Goal: Information Seeking & Learning: Check status

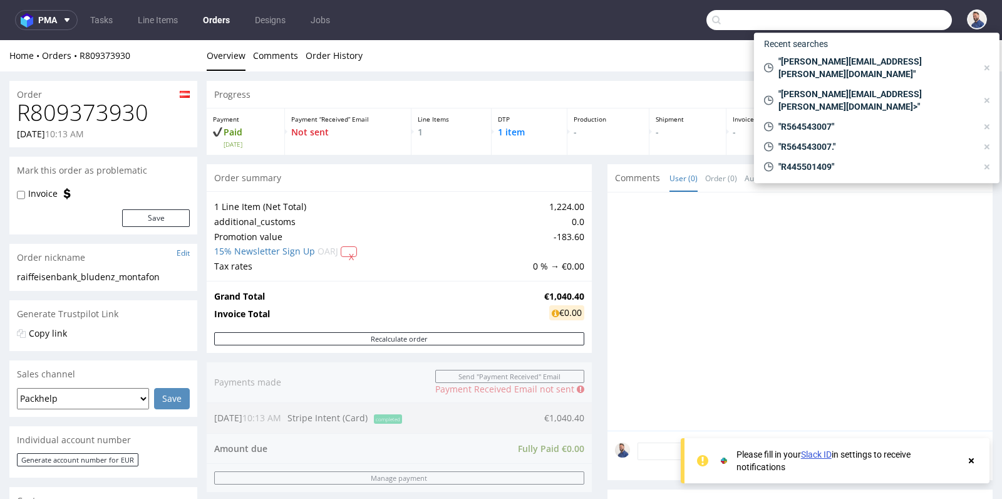
scroll to position [529, 0]
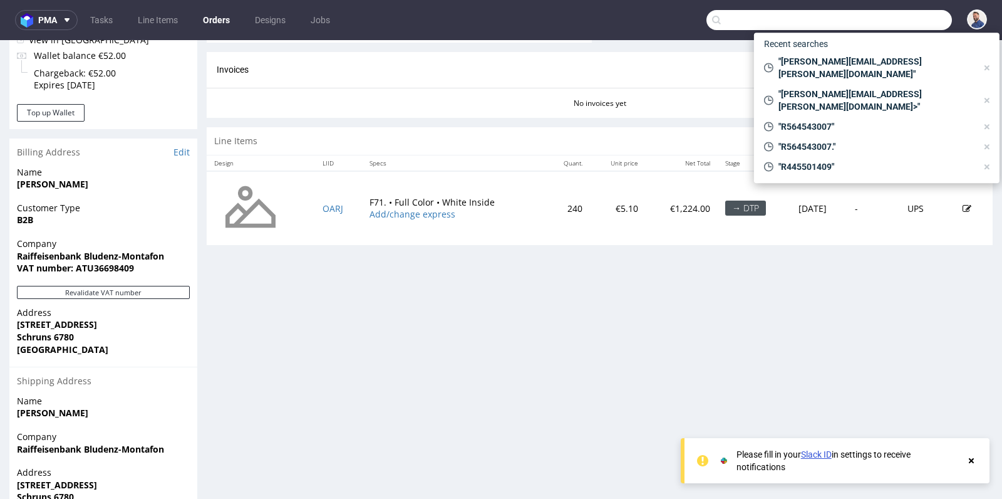
click at [893, 22] on input "text" at bounding box center [830, 20] width 246 height 20
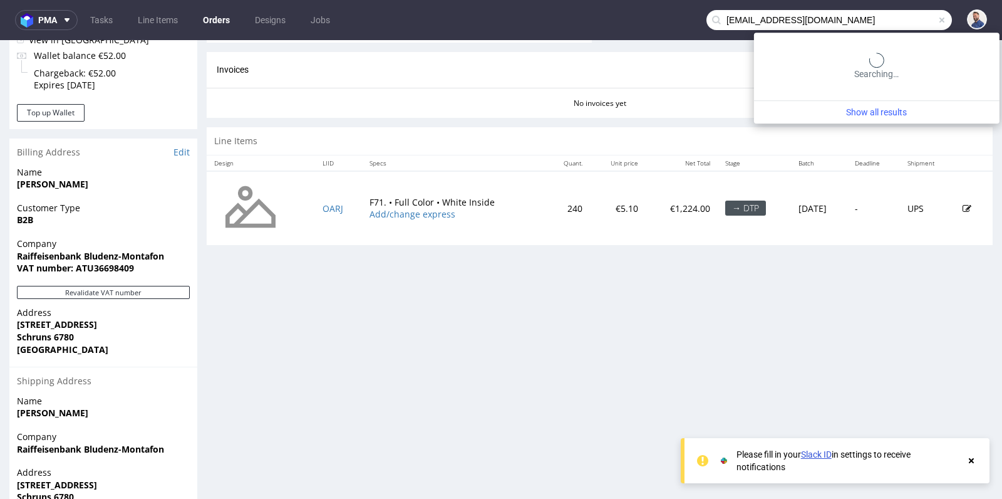
type input "[EMAIL_ADDRESS][DOMAIN_NAME]"
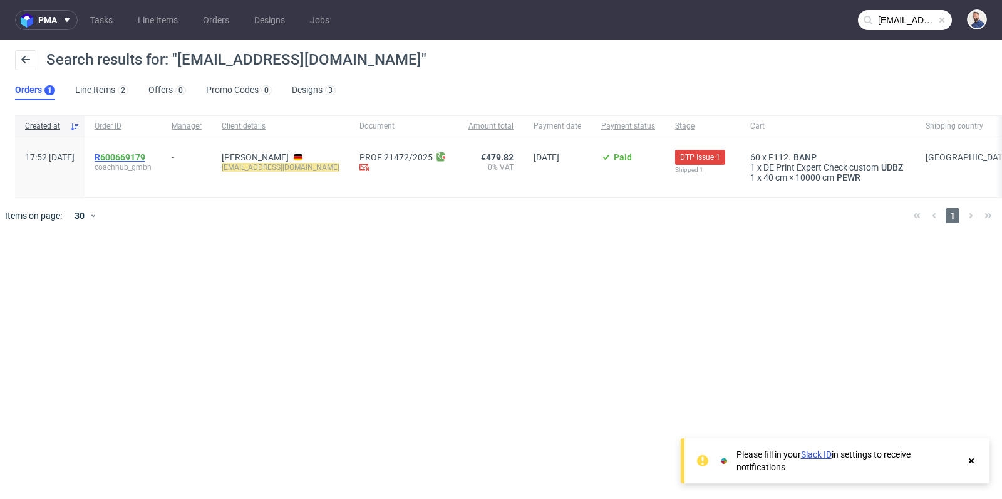
click at [145, 161] on link "600669179" at bounding box center [122, 157] width 45 height 10
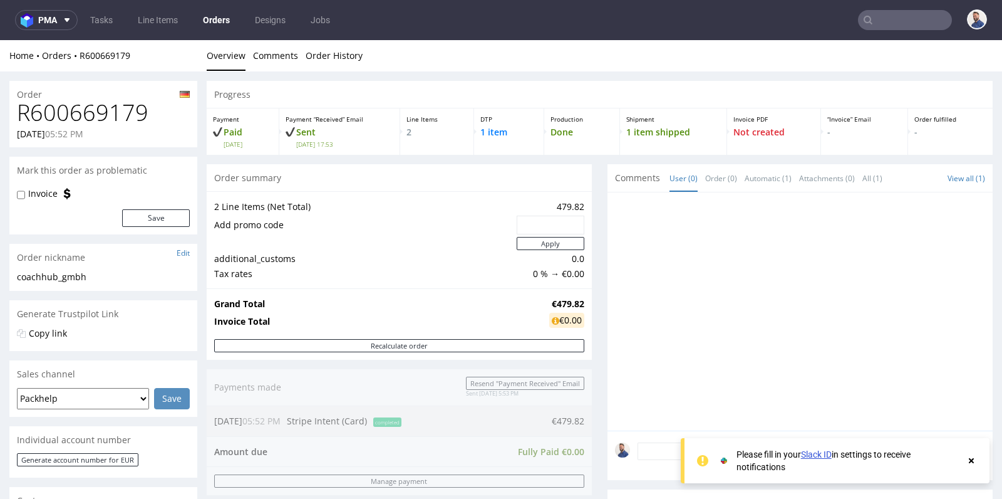
click at [591, 275] on div "Progress Payment Paid Mon 06 Oct Payment “Received” Email Sent Mon 6 Oct 17:53 …" at bounding box center [600, 496] width 786 height 831
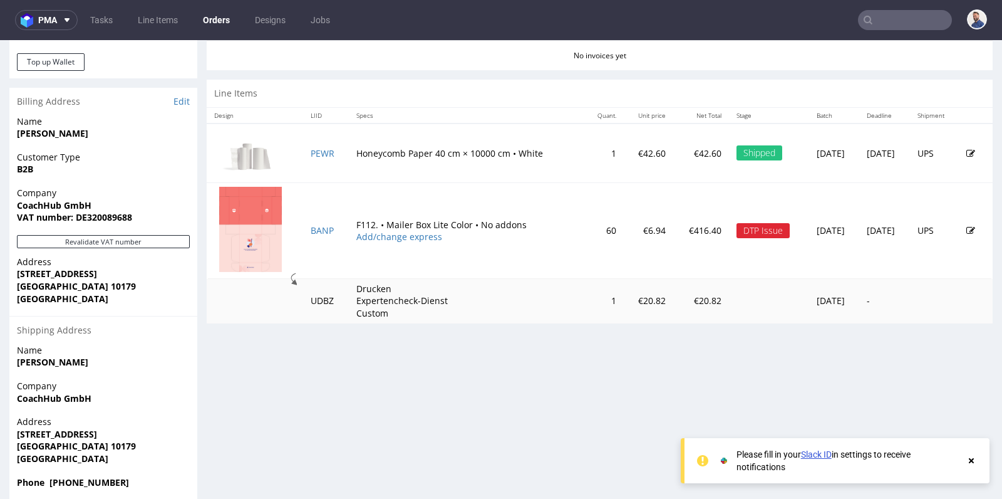
scroll to position [595, 0]
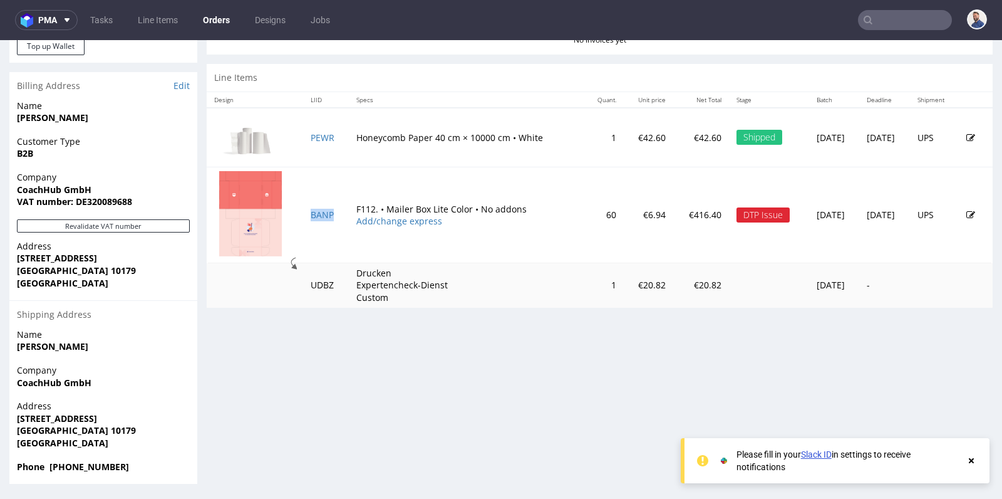
click at [303, 213] on td "BANP" at bounding box center [325, 215] width 45 height 96
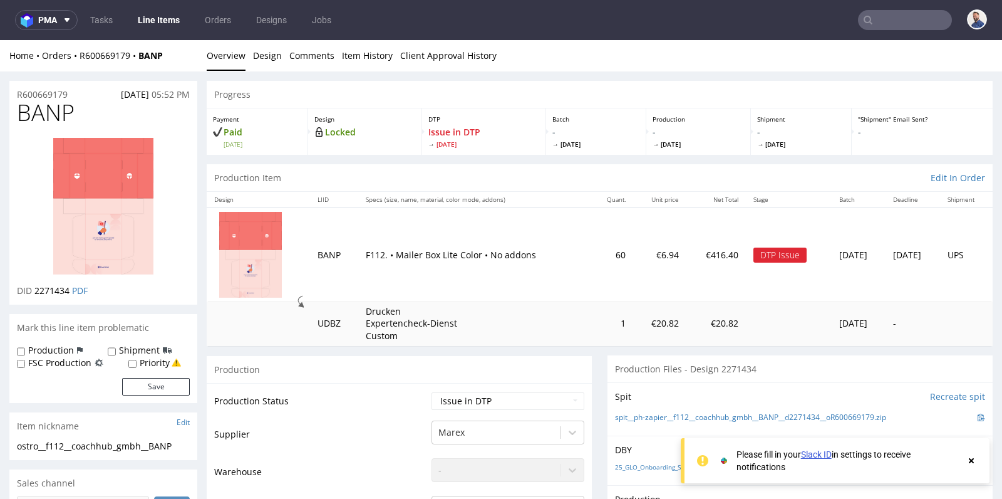
click at [596, 328] on td "1" at bounding box center [612, 323] width 43 height 44
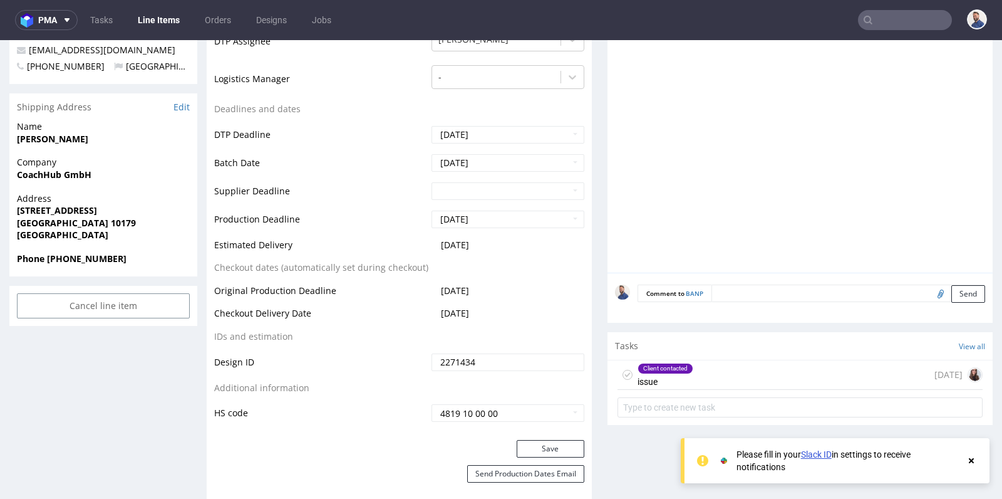
scroll to position [529, 0]
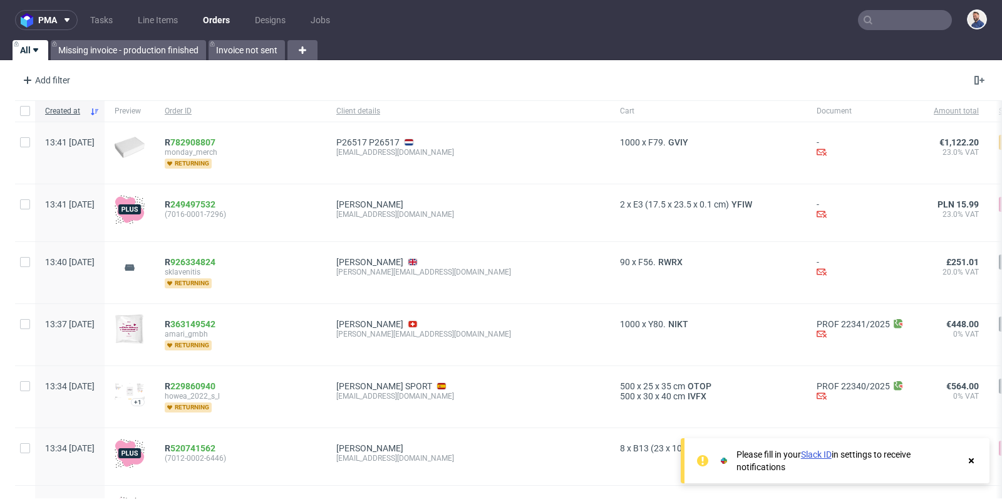
click at [893, 28] on input "text" at bounding box center [905, 20] width 94 height 20
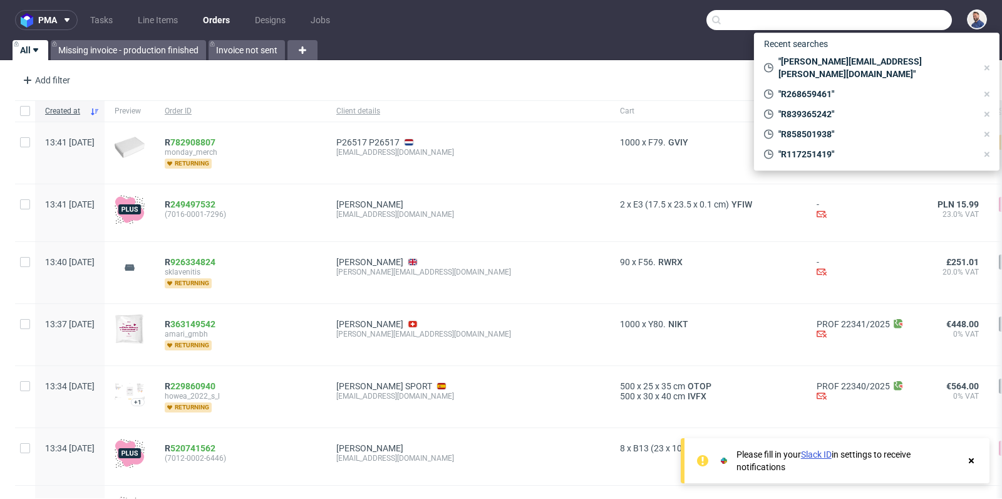
paste input "R306990898"
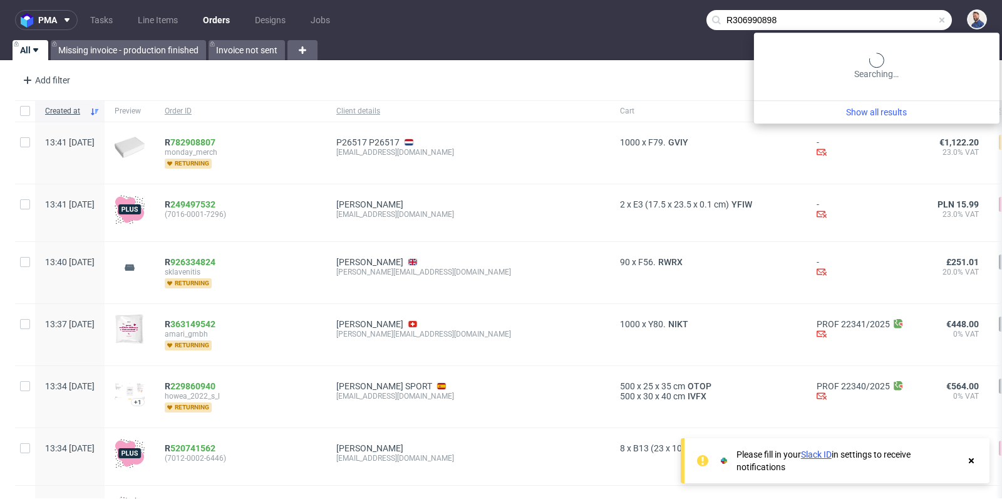
type input "R306990898"
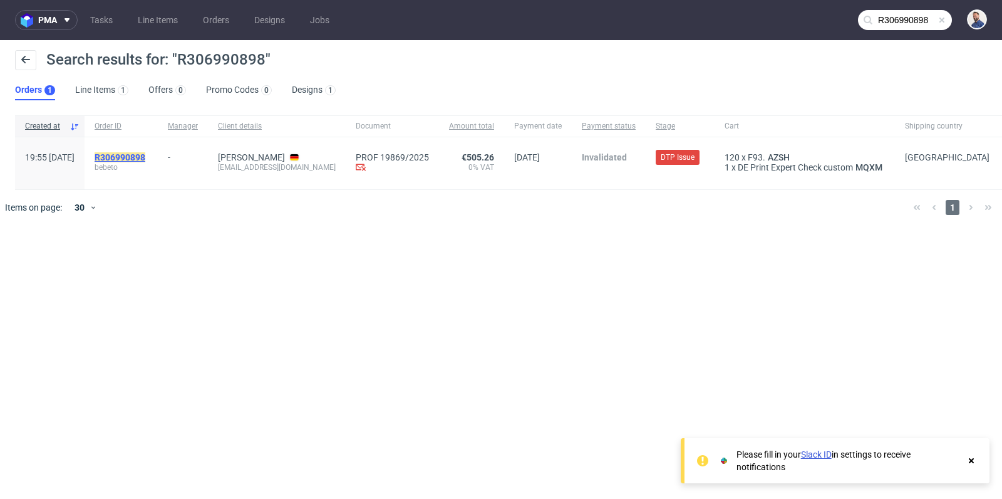
click at [145, 160] on mark "R306990898" at bounding box center [120, 157] width 51 height 10
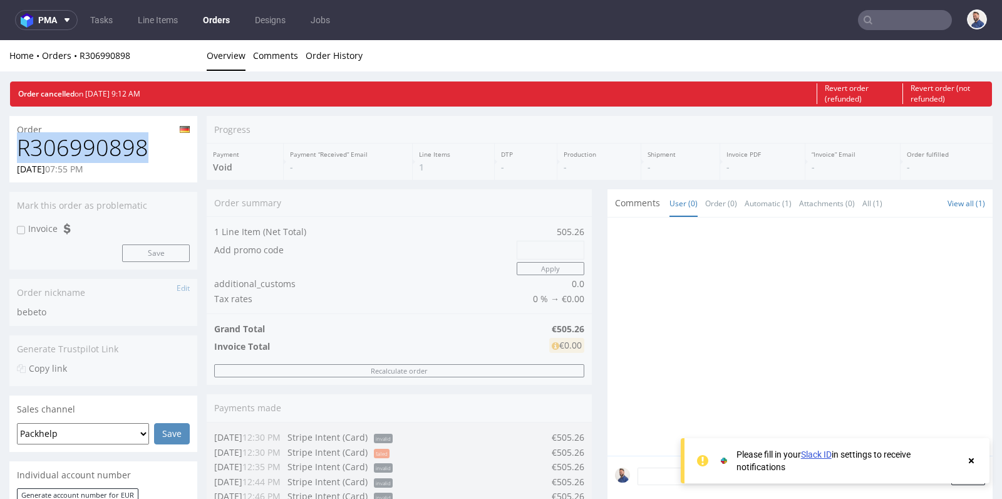
drag, startPoint x: 160, startPoint y: 143, endPoint x: 23, endPoint y: 144, distance: 136.6
click at [23, 144] on h1 "R306990898" at bounding box center [103, 147] width 173 height 25
copy h1 "R306990898"
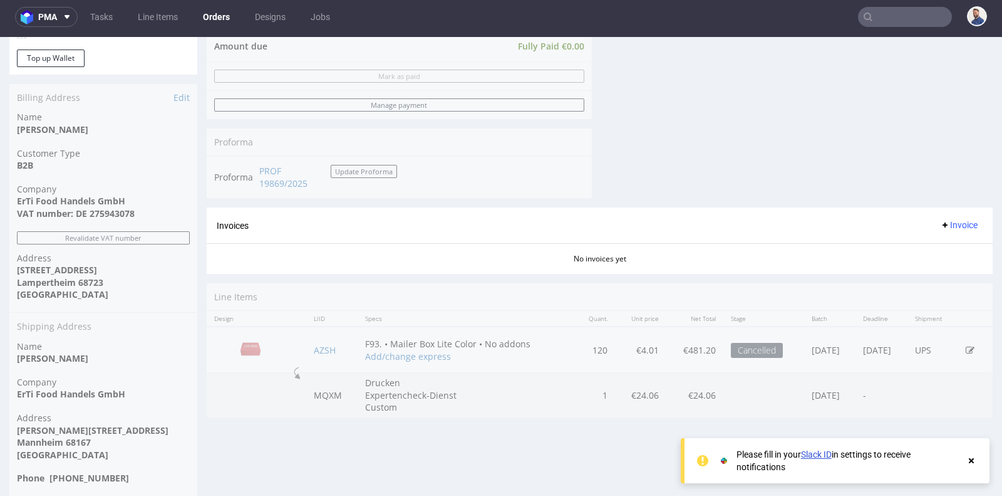
scroll to position [594, 0]
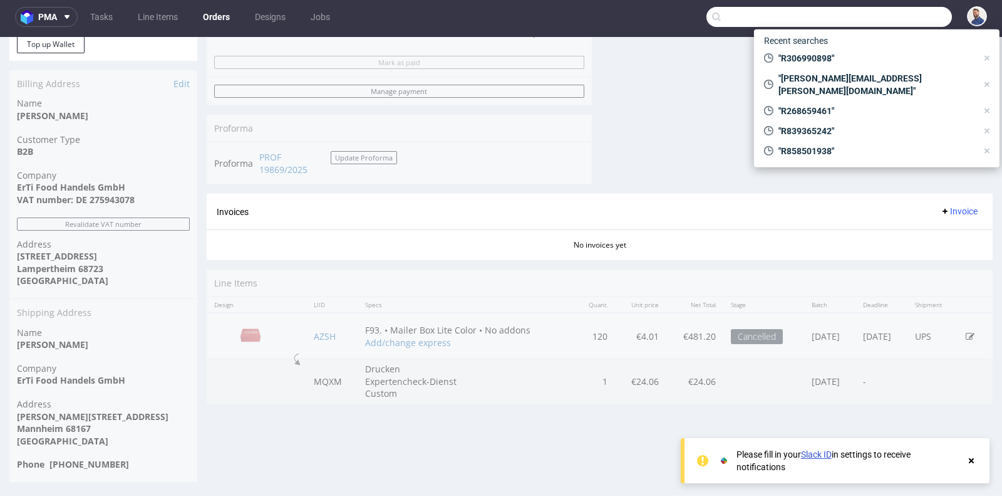
click at [890, 16] on input "text" at bounding box center [830, 17] width 246 height 20
paste input "jalfarodmc@gmail.com"
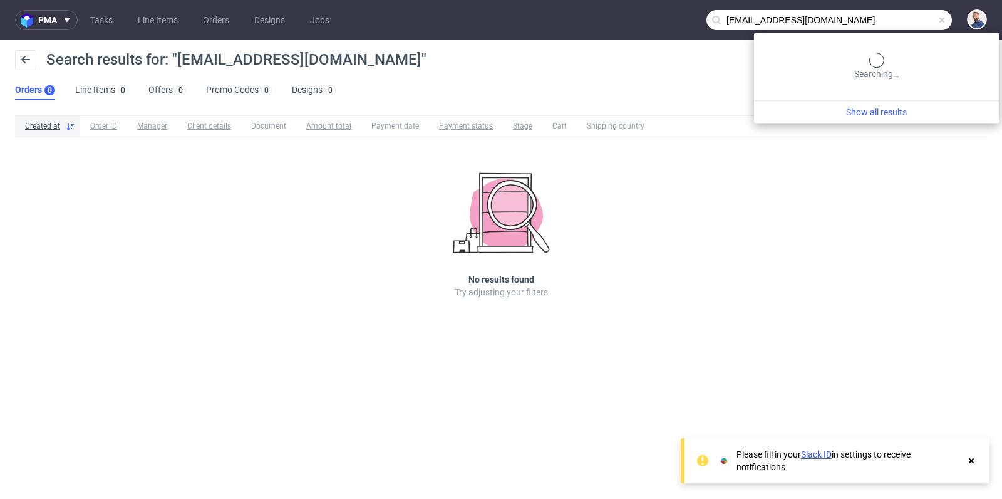
click at [899, 21] on input "jalfarodmc@gmail.com" at bounding box center [830, 20] width 246 height 20
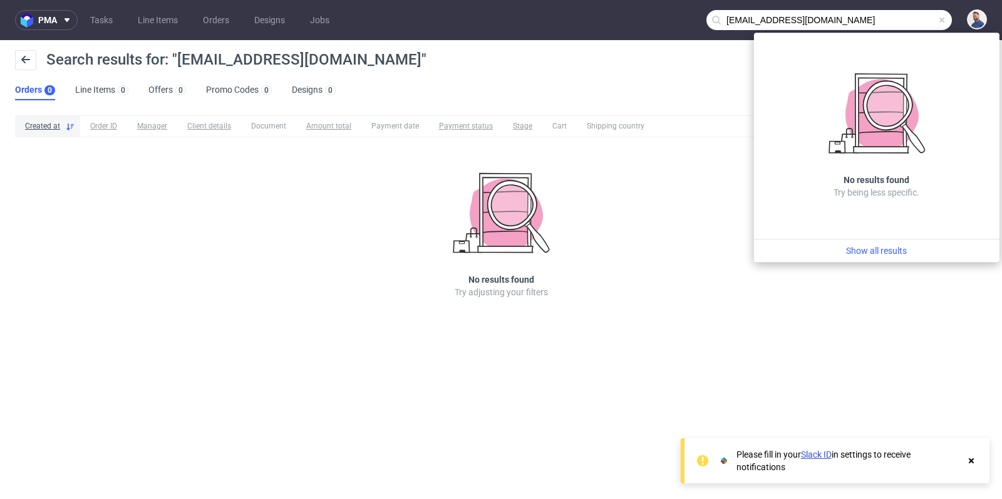
click at [899, 21] on input "jalfarodmc@gmail.com" at bounding box center [830, 20] width 246 height 20
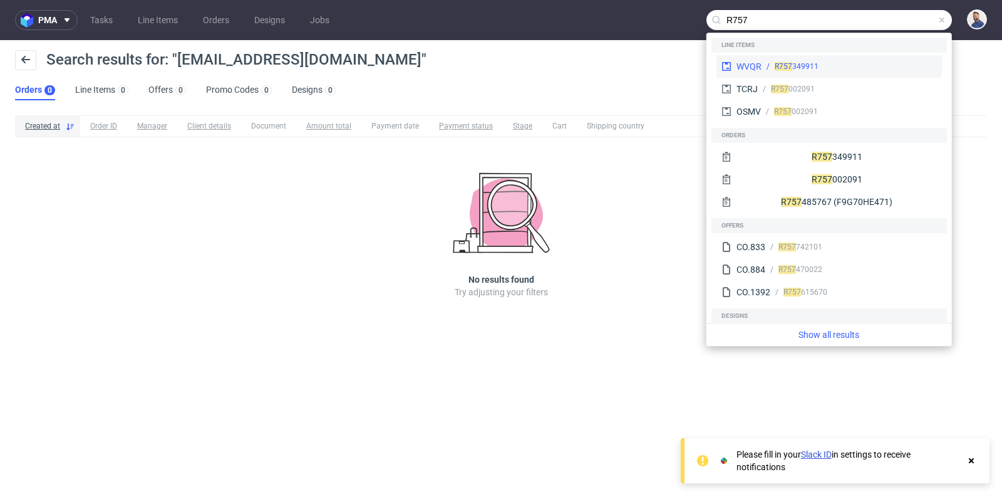
type input "R757"
click at [850, 60] on div "WVQR R757 349911" at bounding box center [829, 66] width 225 height 23
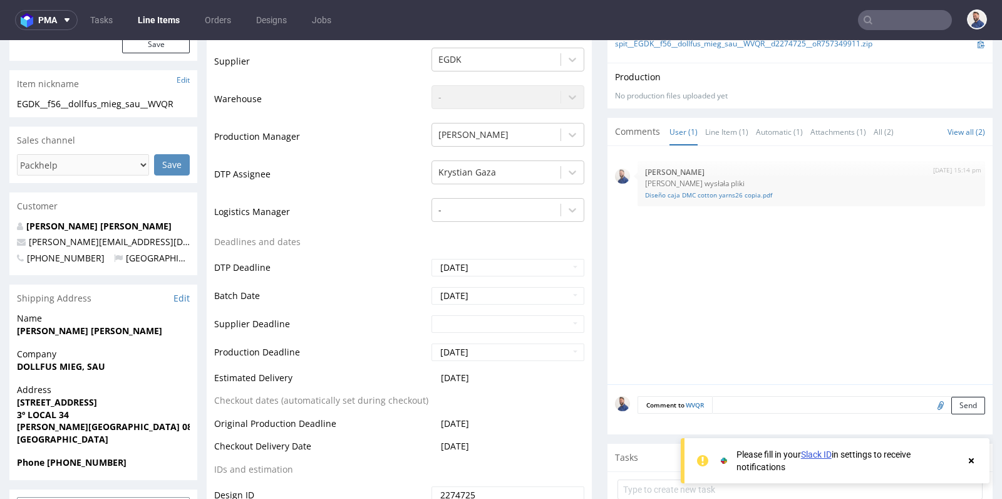
scroll to position [278, 0]
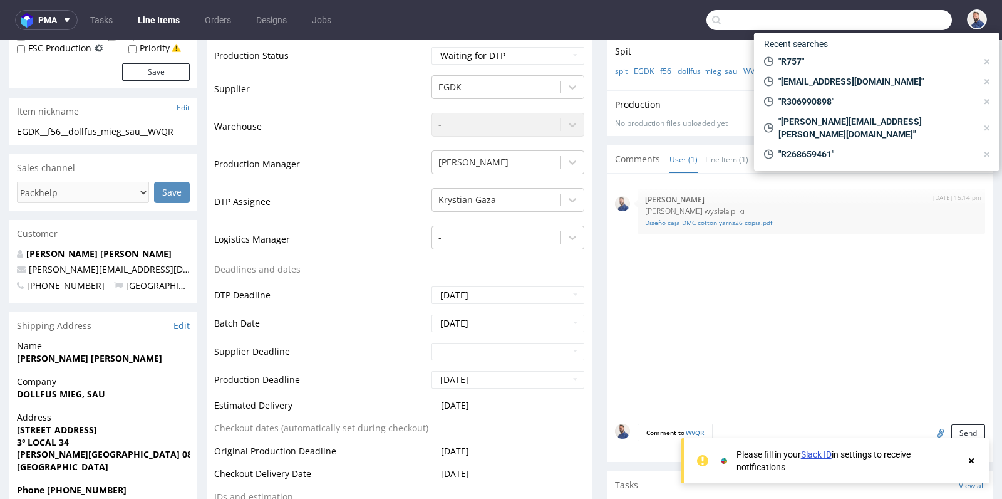
click at [896, 23] on input "text" at bounding box center [830, 20] width 246 height 20
paste input "R646800671"
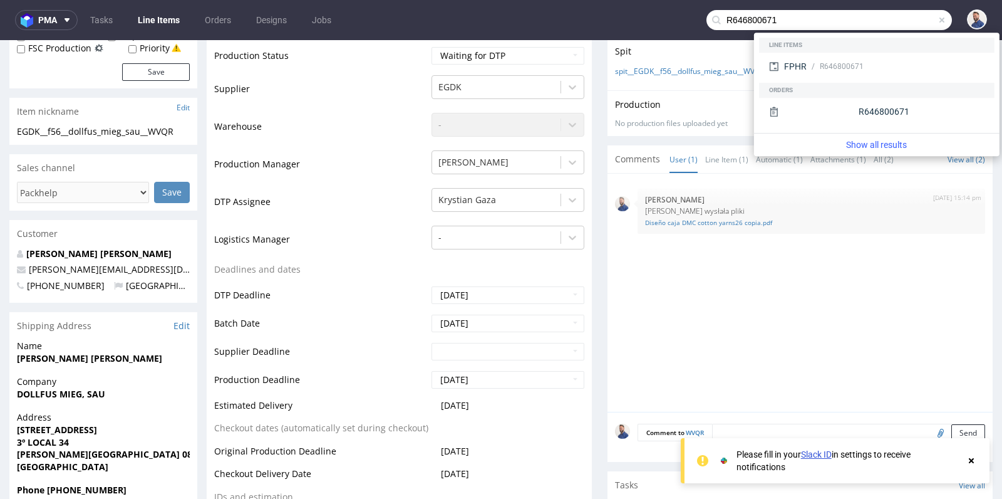
type input "R646800671"
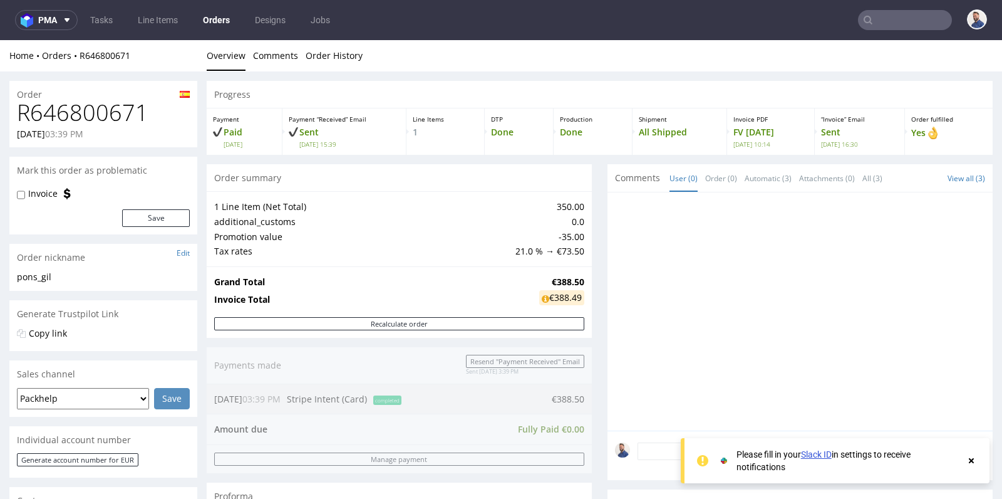
click at [581, 182] on div "Order summary" at bounding box center [399, 178] width 385 height 28
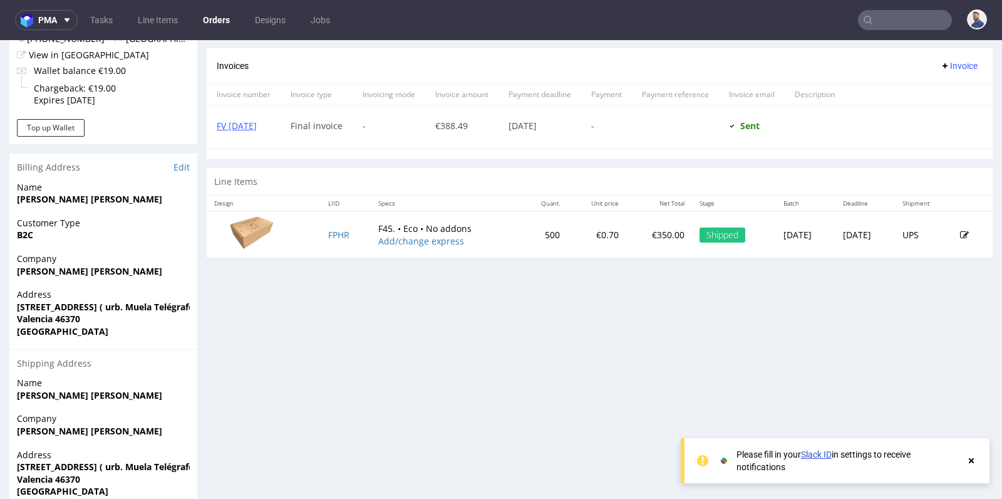
scroll to position [529, 0]
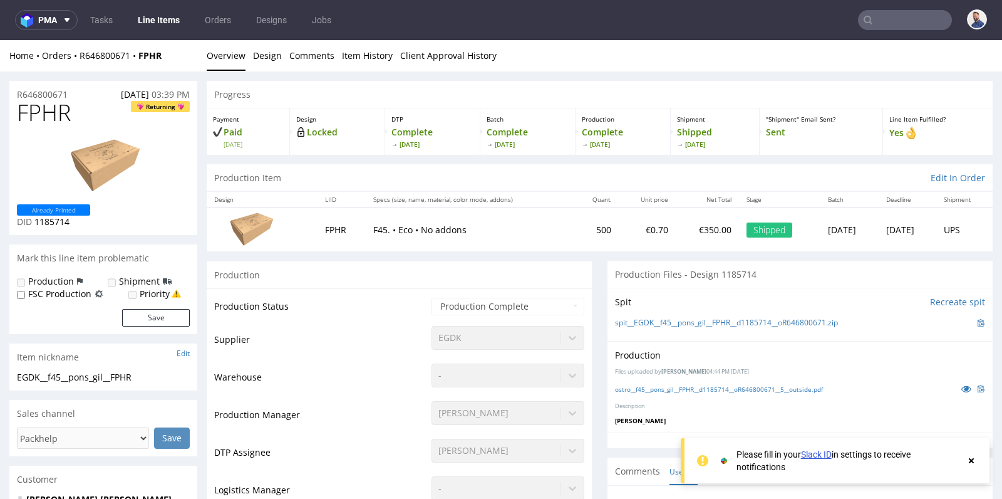
click at [561, 265] on div "Production" at bounding box center [399, 275] width 385 height 28
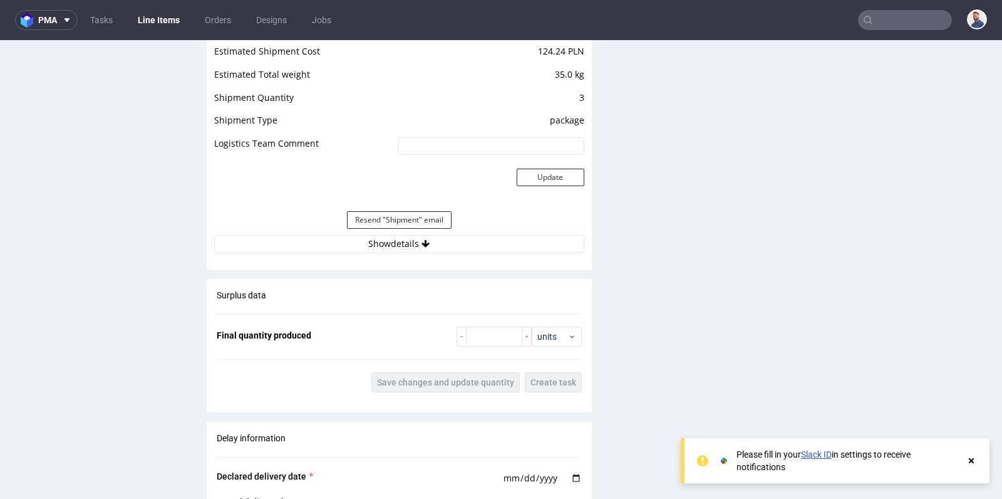
scroll to position [1253, 0]
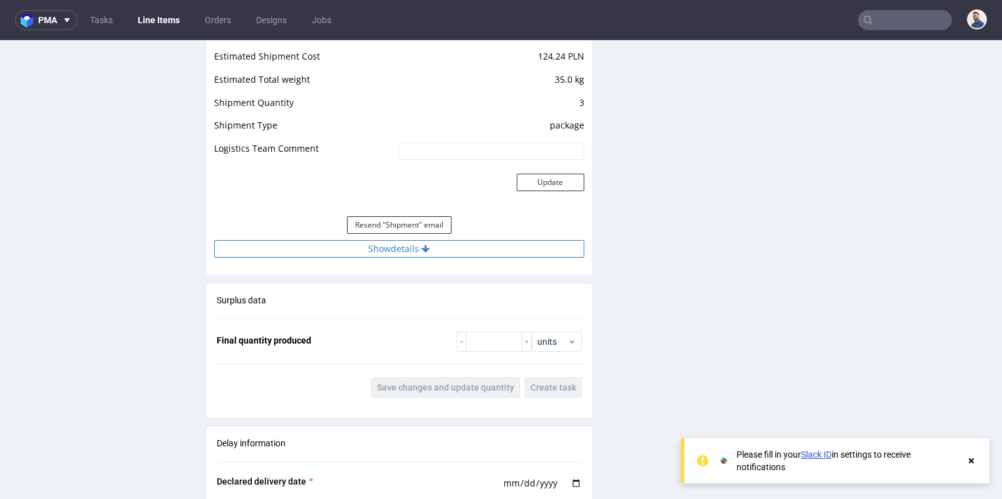
click at [393, 247] on button "Show details" at bounding box center [399, 249] width 370 height 18
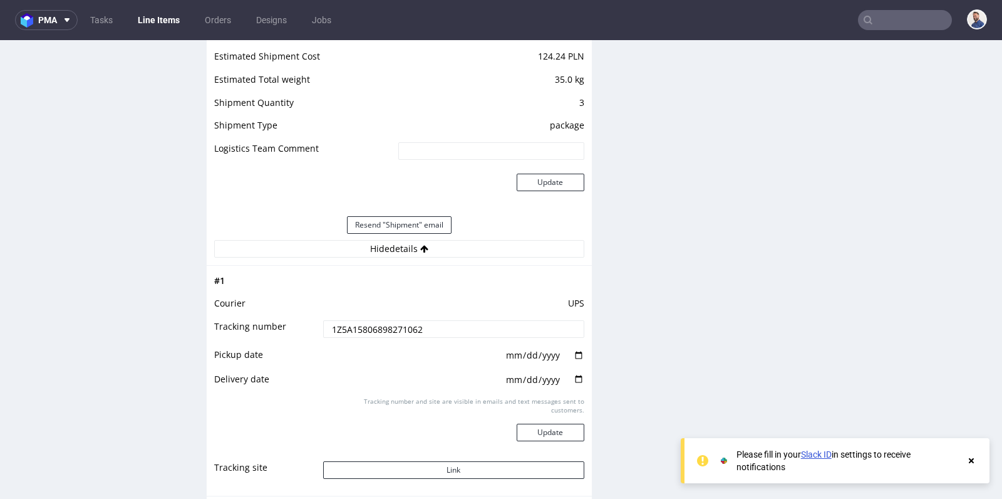
click at [384, 320] on input "1Z5A15806898271062" at bounding box center [453, 329] width 261 height 18
click at [874, 24] on input "text" at bounding box center [905, 20] width 94 height 20
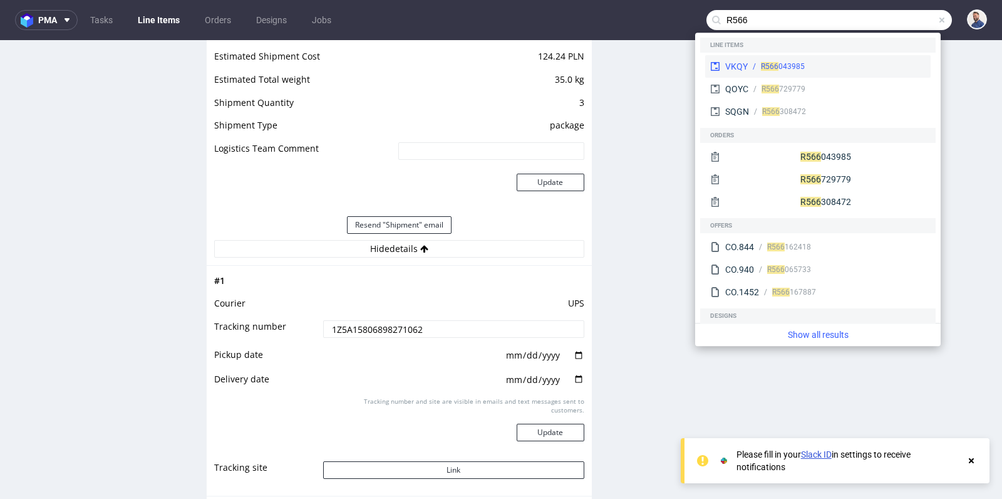
type input "R566"
click at [817, 65] on div "R566 043985" at bounding box center [837, 66] width 178 height 11
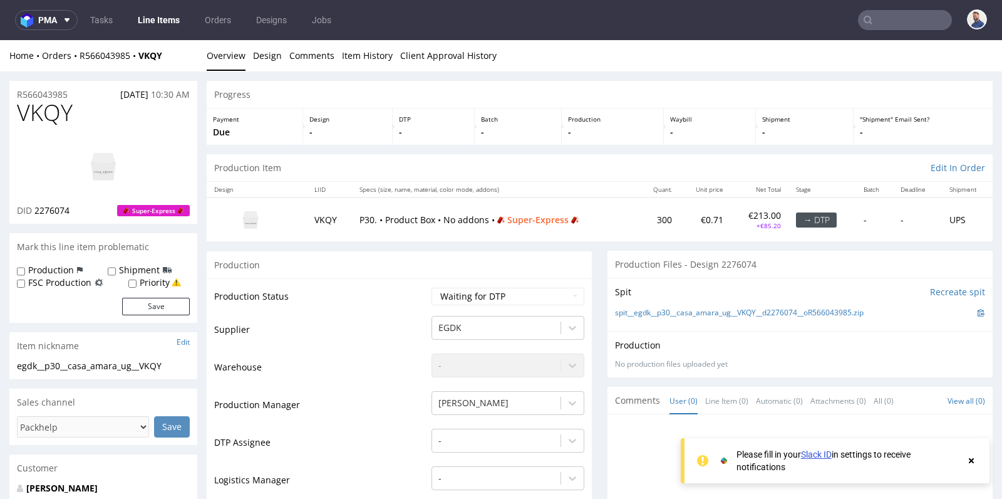
click at [195, 236] on div "Mark this line item problematic" at bounding box center [103, 247] width 188 height 28
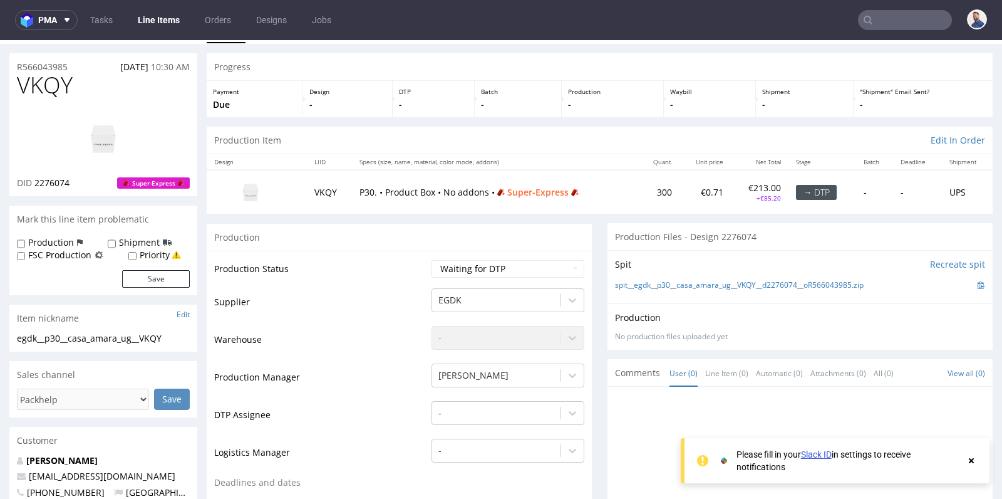
scroll to position [55, 0]
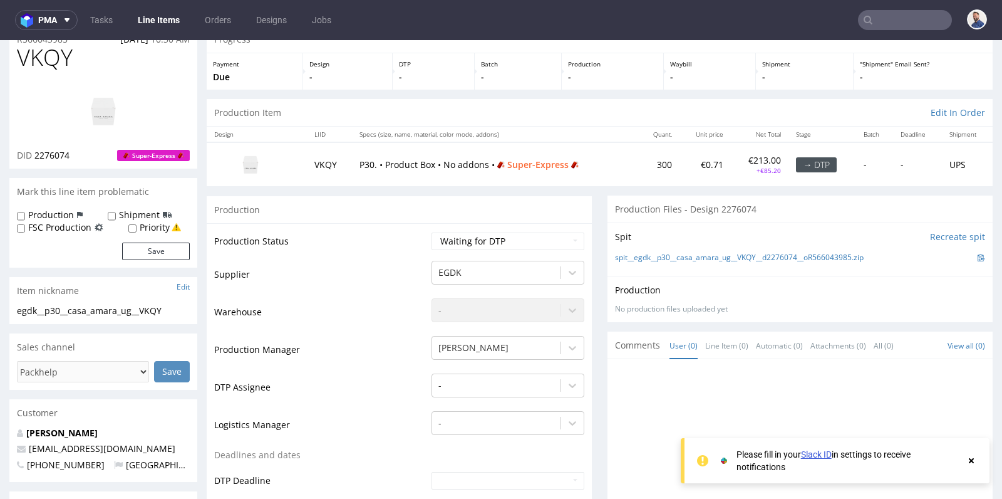
click at [593, 179] on td "P30. • Product Box • No addons • Super-Express" at bounding box center [495, 163] width 286 height 43
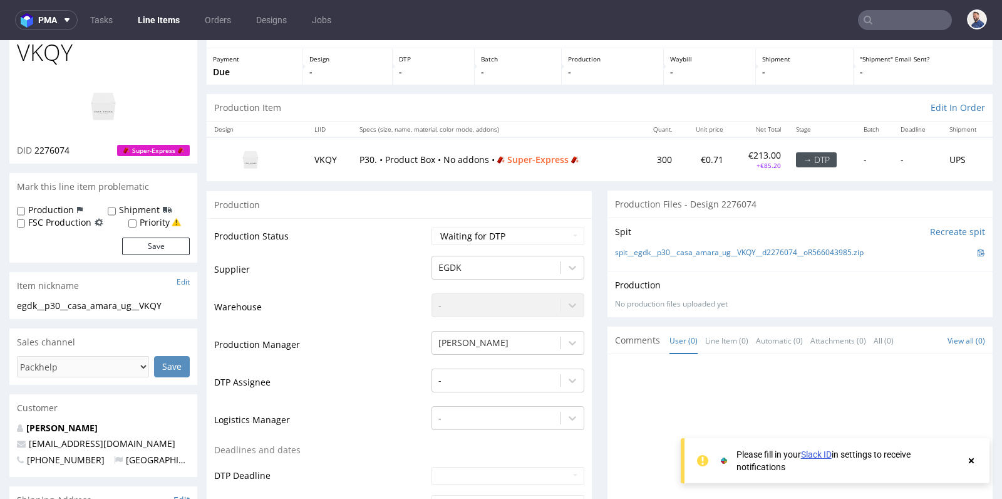
scroll to position [0, 0]
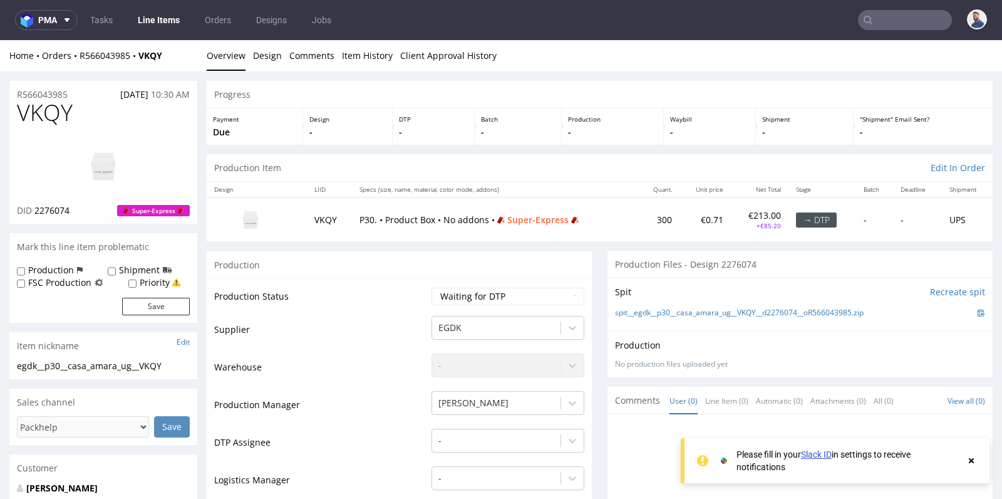
click at [315, 222] on td "VKQY" at bounding box center [330, 218] width 46 height 43
click at [368, 219] on p "P30. • Product Box • No addons • Super-Express" at bounding box center [495, 220] width 271 height 13
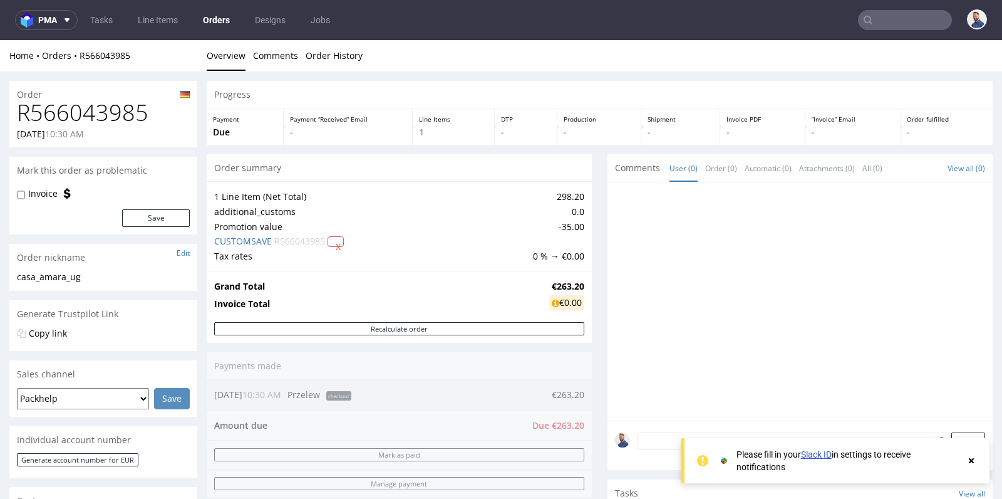
click at [586, 231] on div "Progress Payment Due Payment “Received” Email - Line Items 1 DTP - Production -…" at bounding box center [600, 421] width 786 height 680
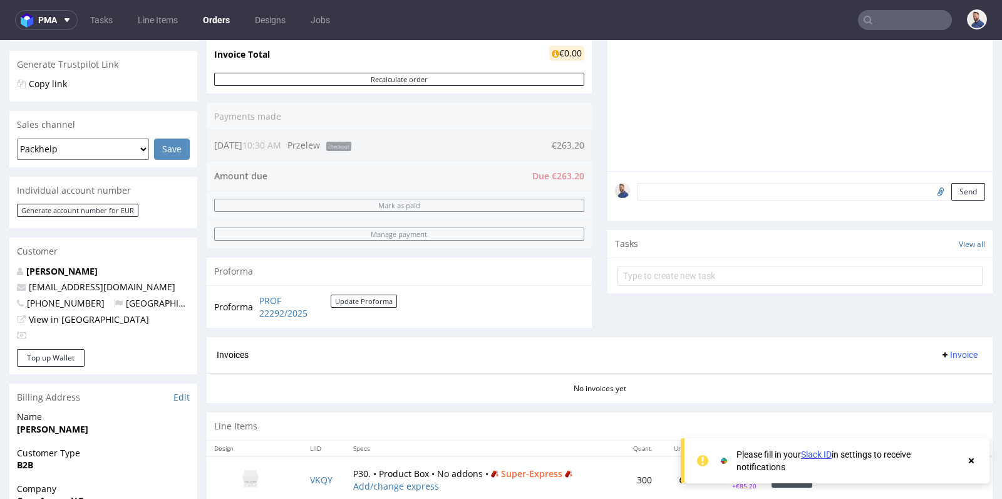
scroll to position [251, 0]
click at [593, 209] on div "Progress Payment Due Payment “Received” Email - Line Items 1 DTP - Production -…" at bounding box center [600, 170] width 786 height 680
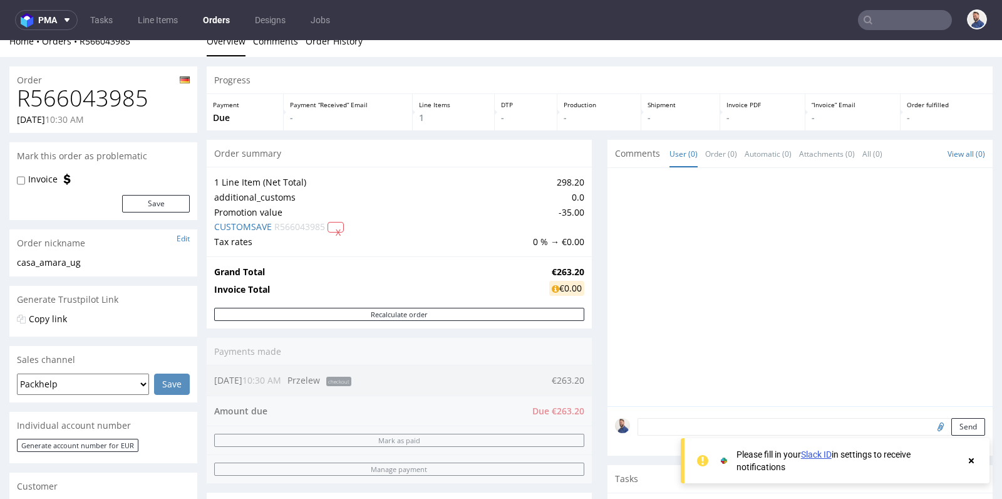
scroll to position [0, 0]
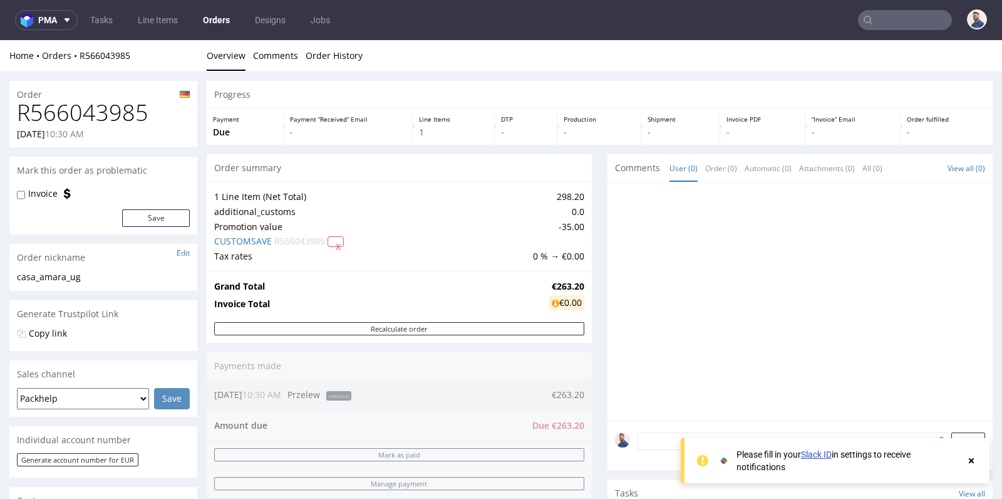
click at [601, 148] on div "Progress Payment Due Payment “Received” Email - Line Items 1 DTP - Production -…" at bounding box center [600, 421] width 786 height 680
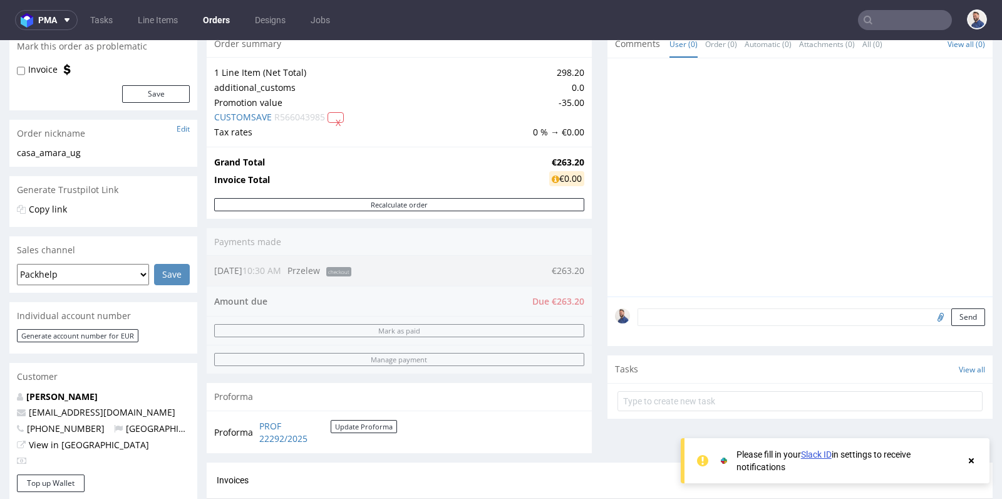
scroll to position [139, 0]
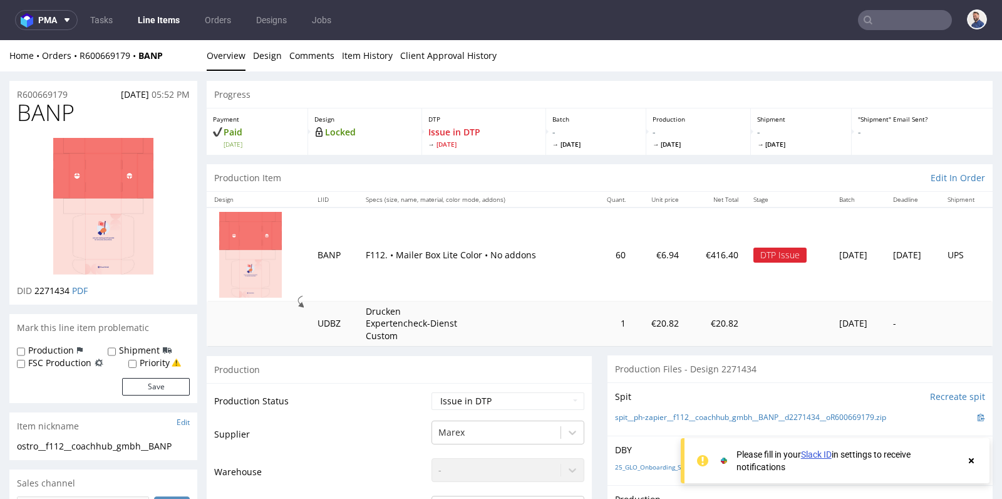
scroll to position [529, 0]
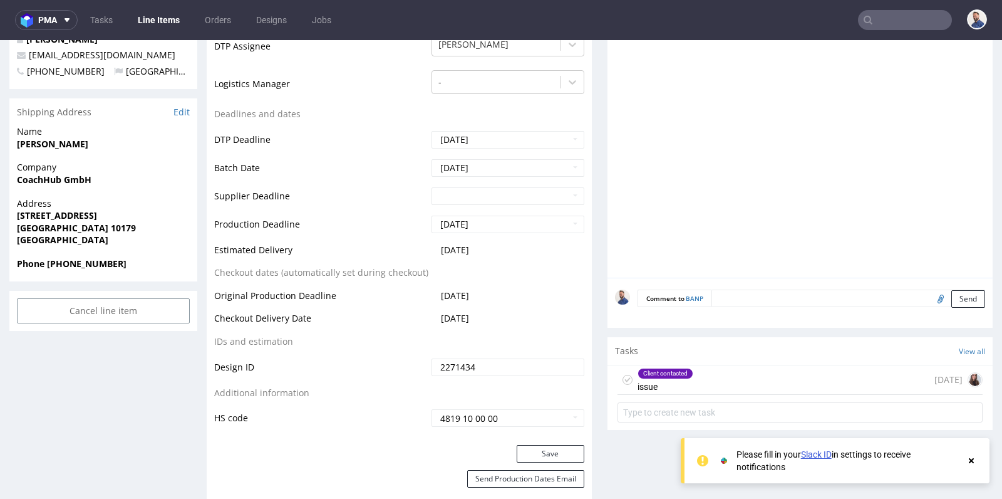
click at [894, 19] on input "text" at bounding box center [905, 20] width 94 height 20
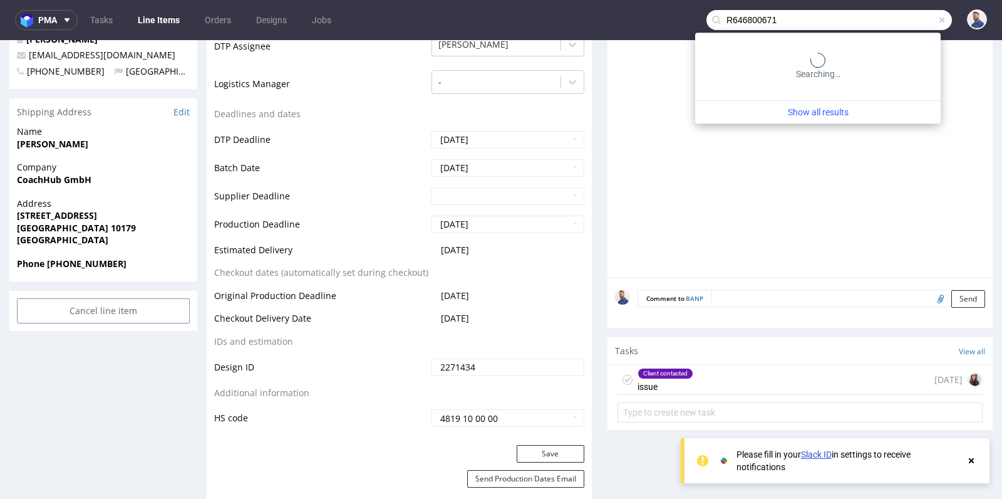
type input "R646800671"
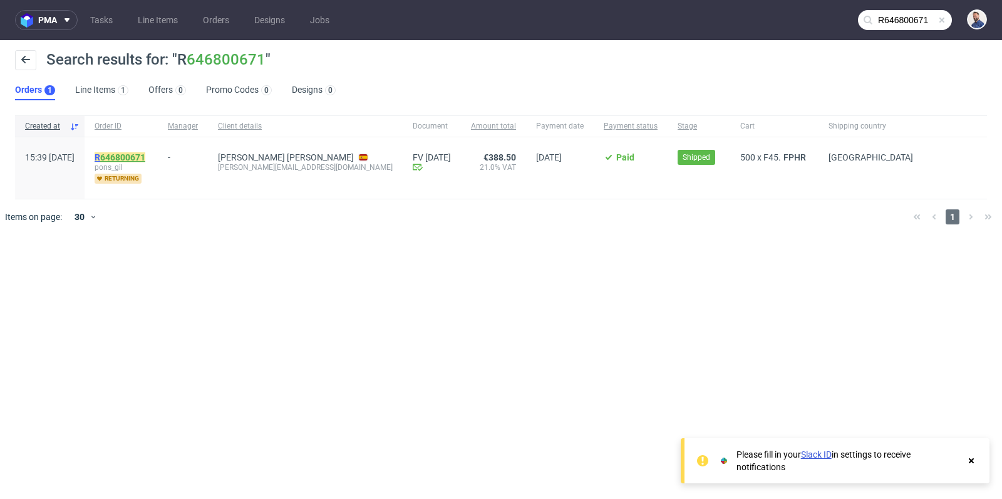
click at [145, 155] on link "646800671" at bounding box center [122, 157] width 45 height 10
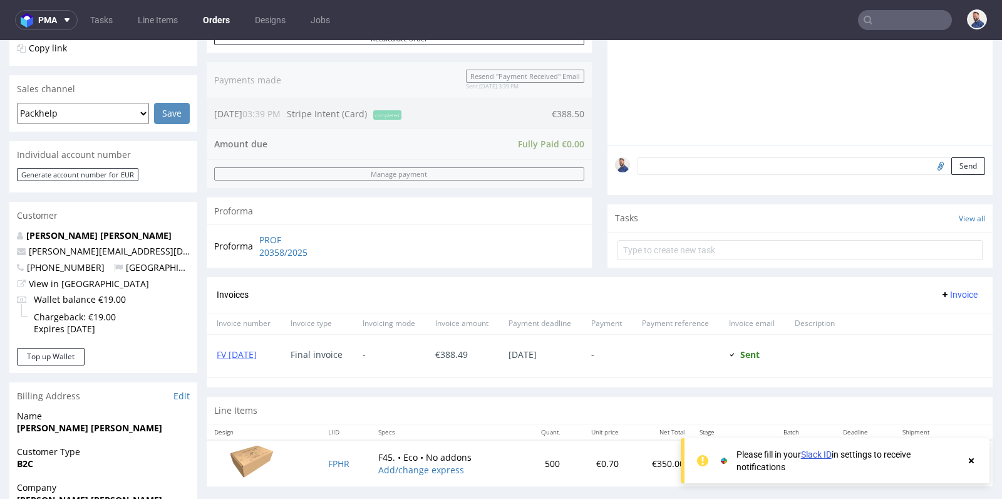
scroll to position [306, 0]
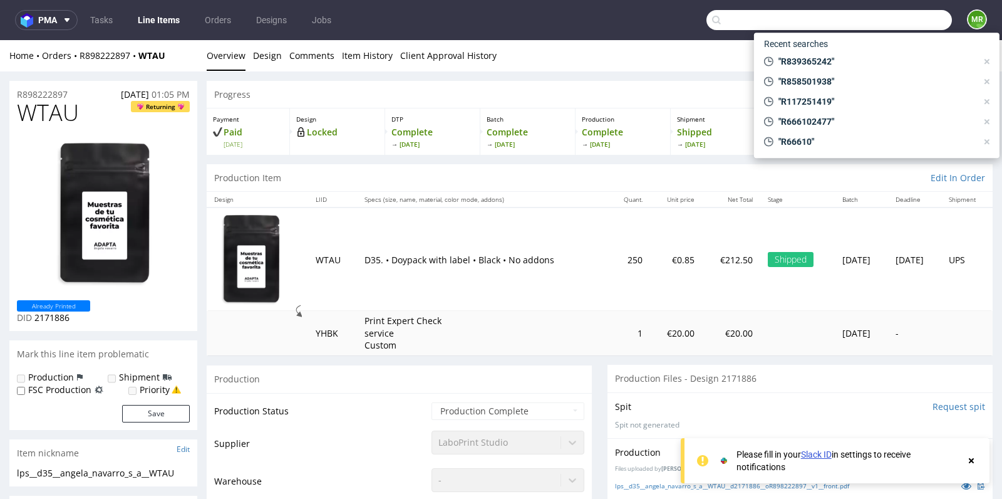
drag, startPoint x: 0, startPoint y: 0, endPoint x: 883, endPoint y: 21, distance: 883.4
click at [883, 21] on input "text" at bounding box center [830, 20] width 246 height 20
paste input "R468053228"
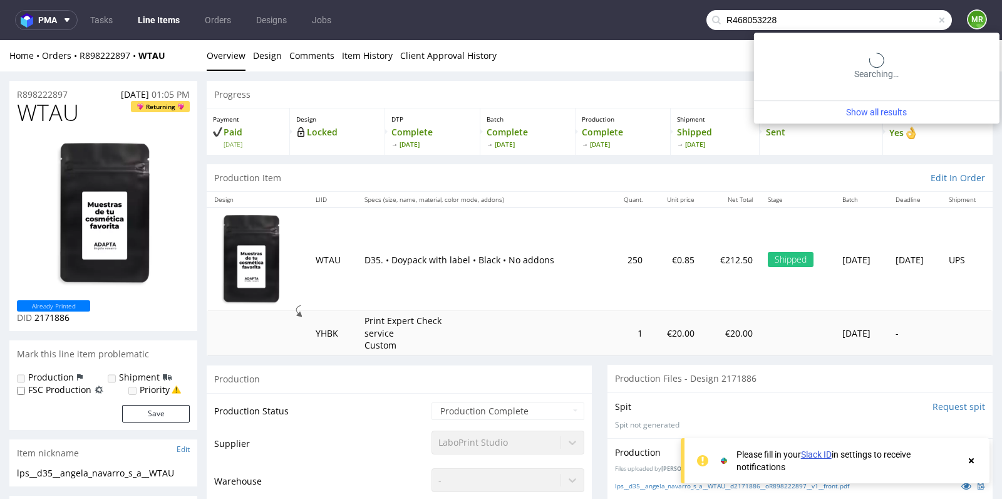
click at [883, 21] on input "R468053228" at bounding box center [830, 20] width 246 height 20
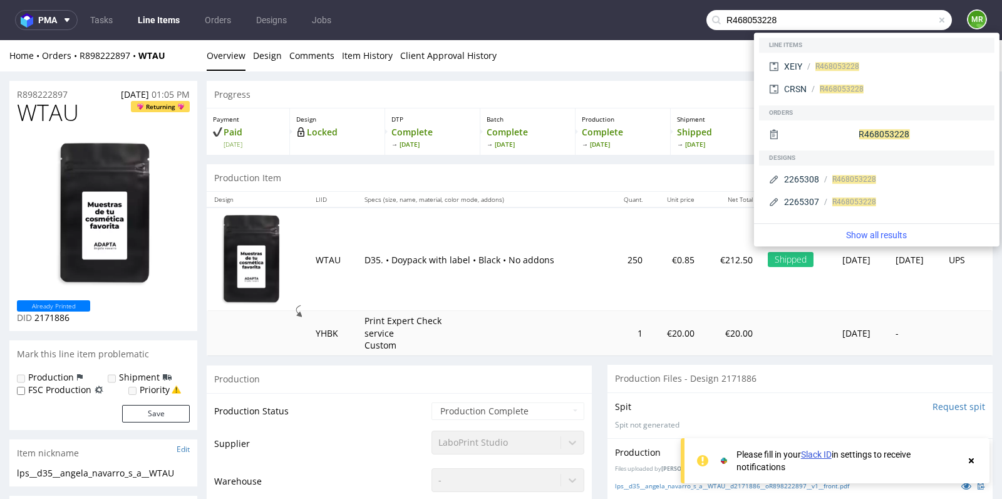
type input "R468053228"
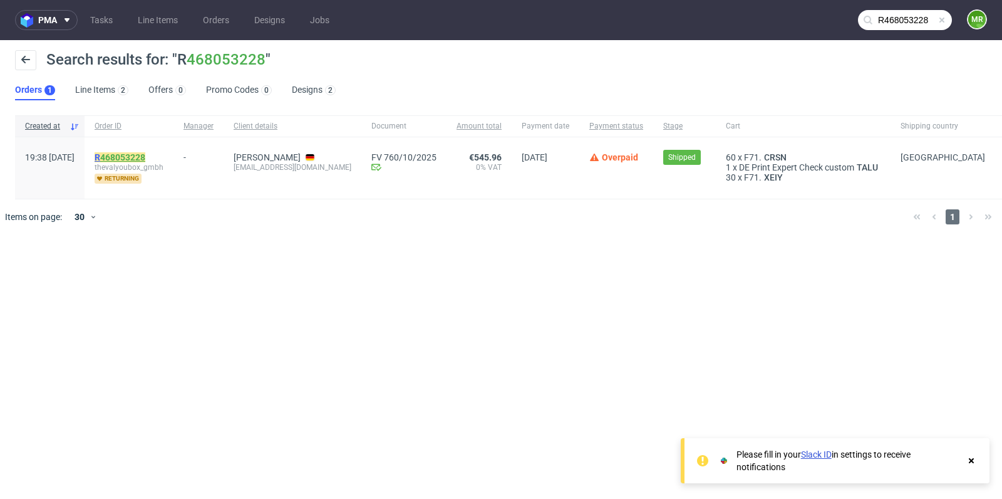
click at [145, 156] on link "468053228" at bounding box center [122, 157] width 45 height 10
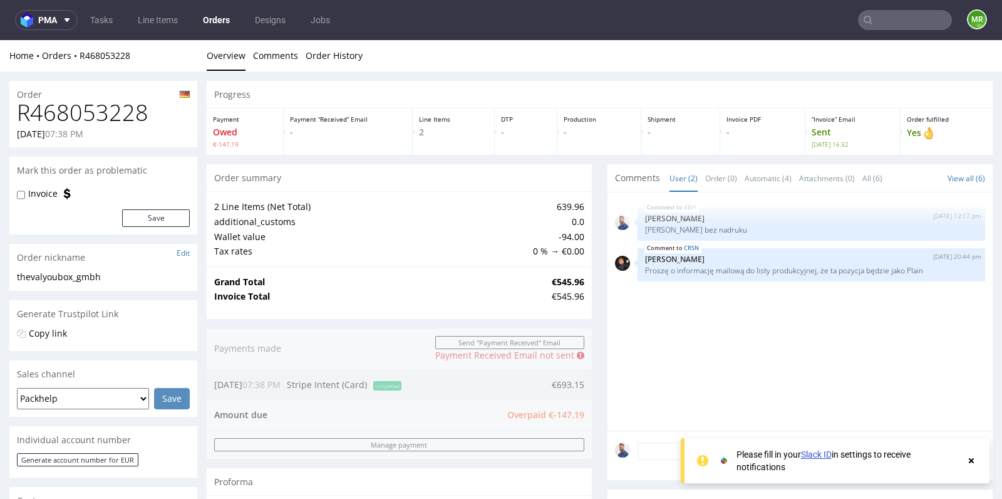
click at [483, 294] on td "Invoice Total" at bounding box center [381, 296] width 334 height 15
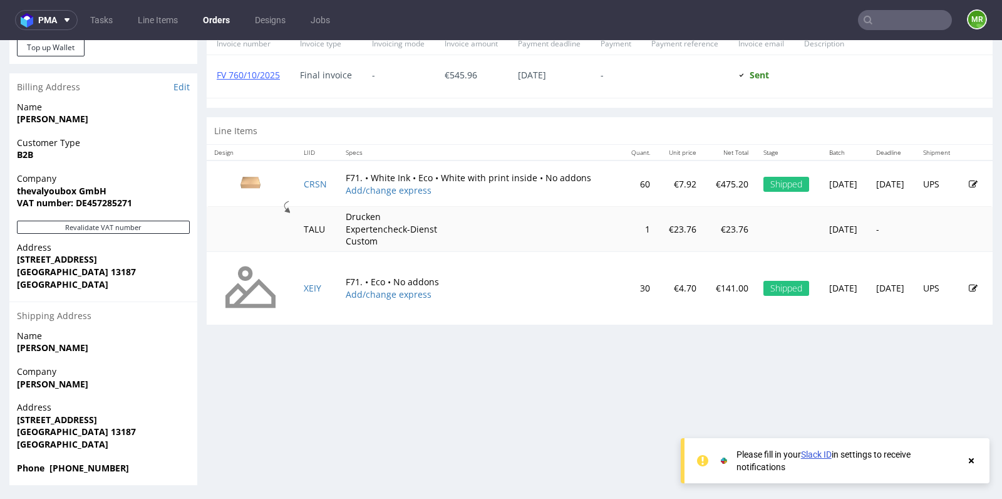
scroll to position [595, 0]
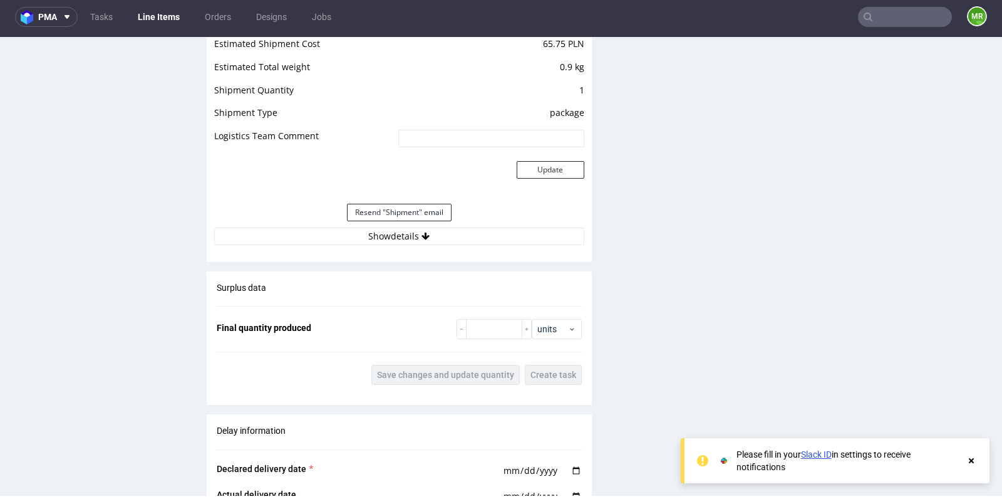
scroll to position [1336, 0]
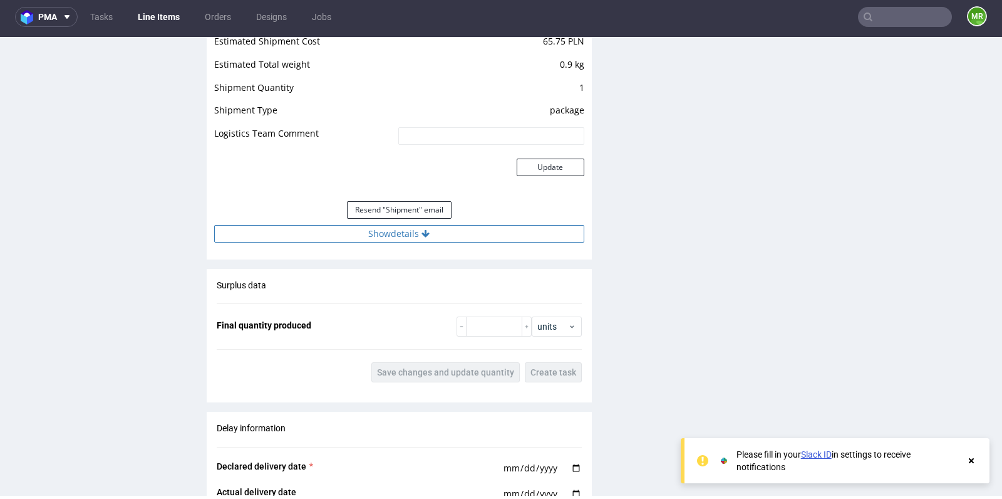
click at [398, 239] on button "Show details" at bounding box center [399, 234] width 370 height 18
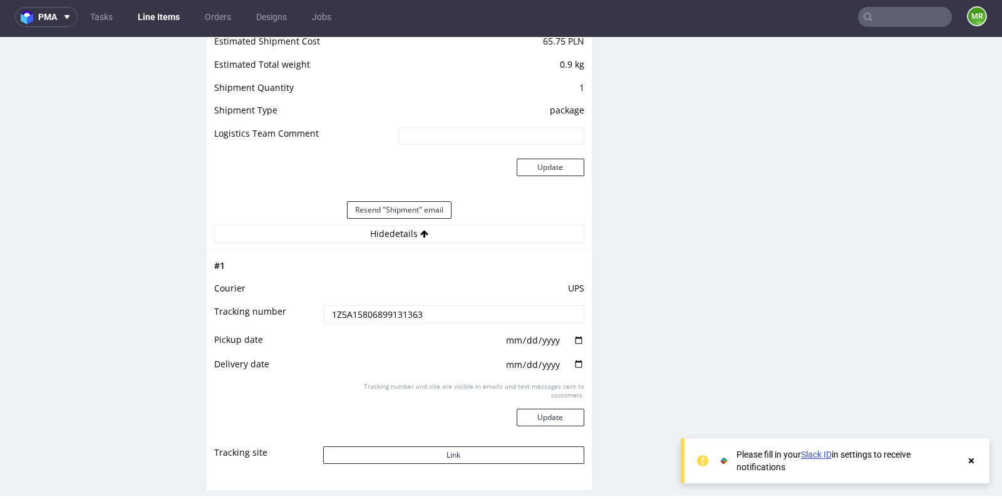
click at [394, 313] on input "1Z5A15806899131363" at bounding box center [453, 314] width 261 height 18
click at [888, 14] on input "text" at bounding box center [905, 17] width 94 height 20
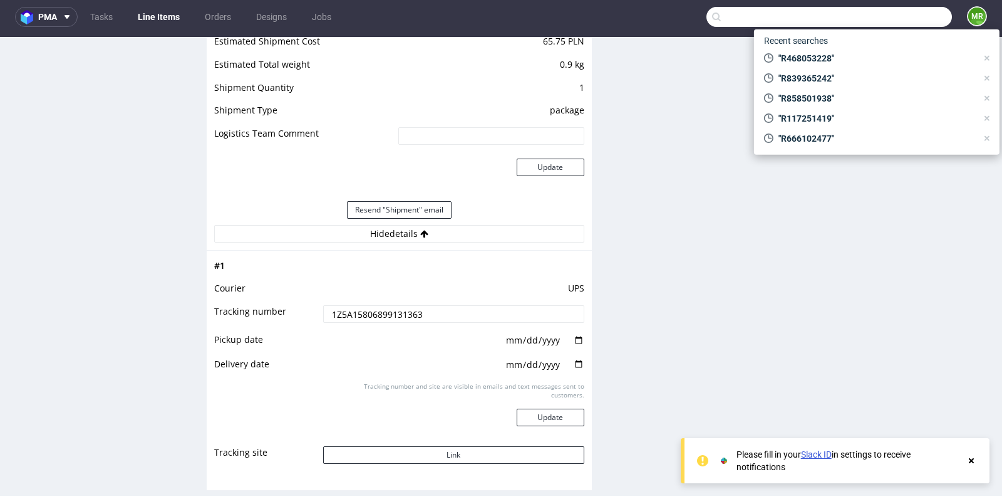
paste input "team@thevalyoubox.com"
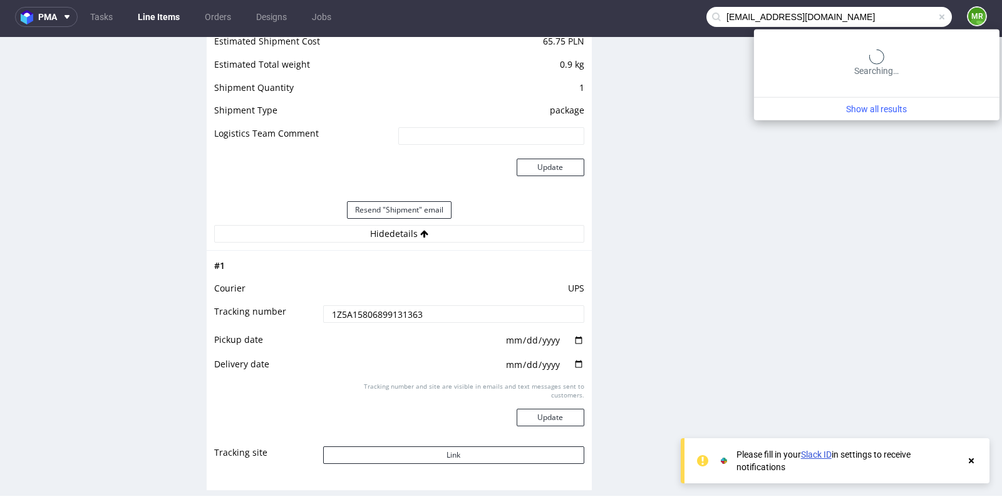
type input "team@thevalyoubox.com"
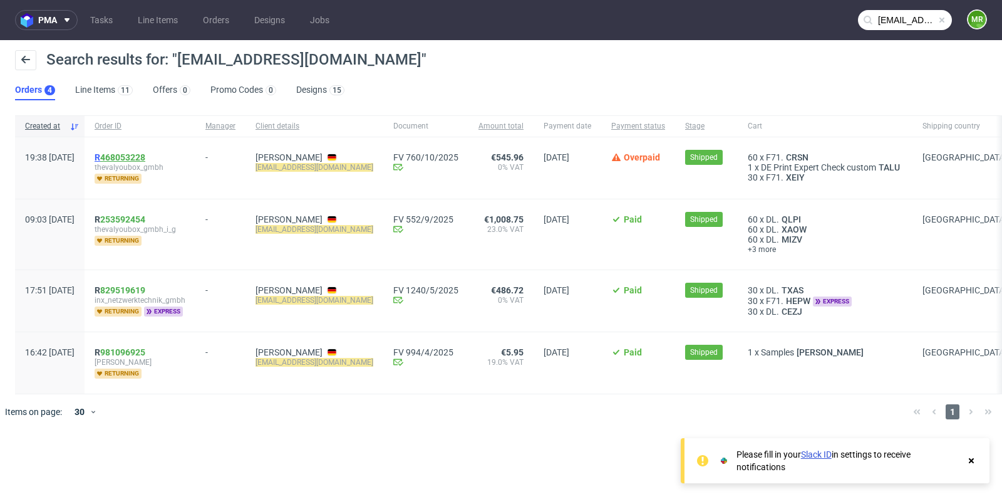
click at [145, 157] on link "468053228" at bounding box center [122, 157] width 45 height 10
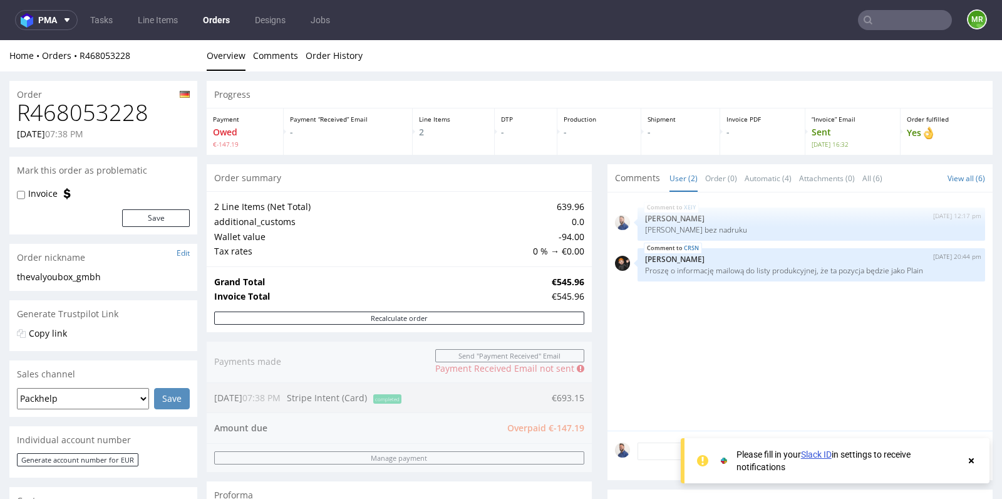
click at [555, 229] on td "-94.00" at bounding box center [557, 236] width 54 height 15
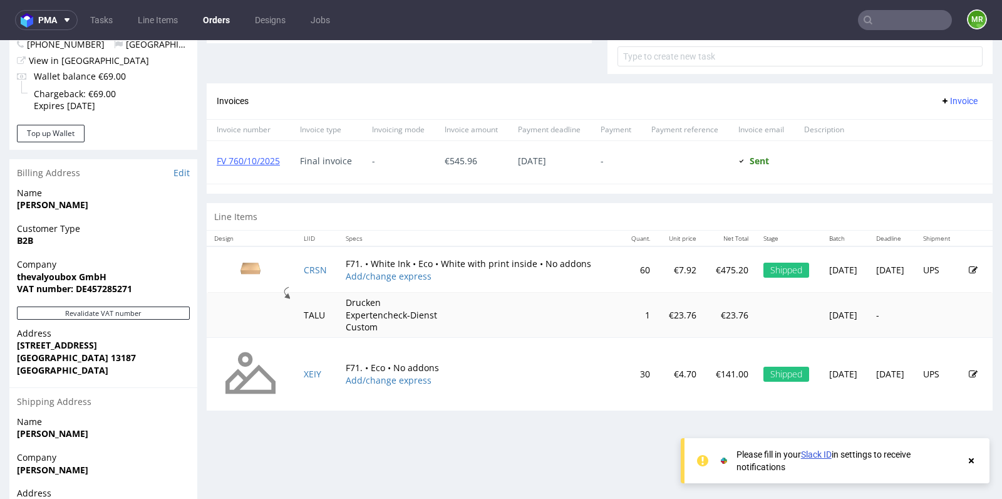
scroll to position [529, 0]
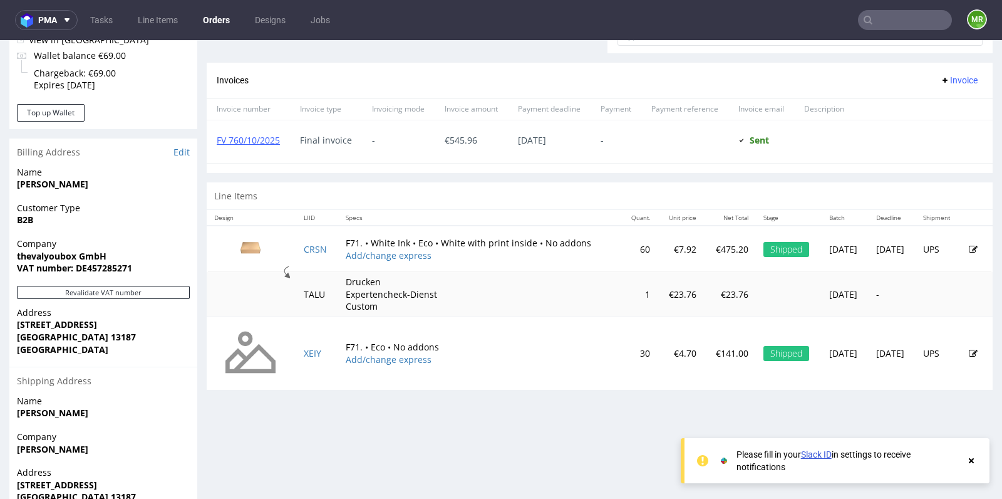
click at [883, 14] on input "text" at bounding box center [905, 20] width 94 height 20
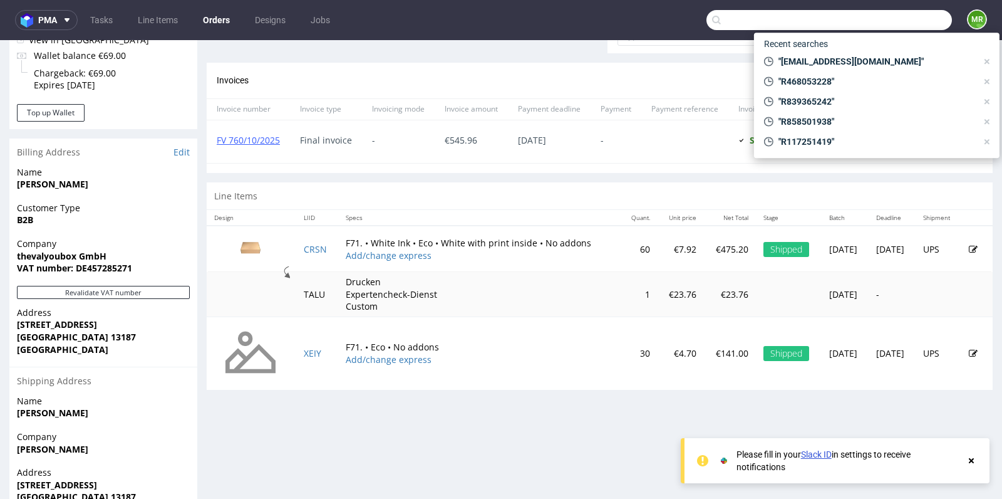
paste input "R950417903"
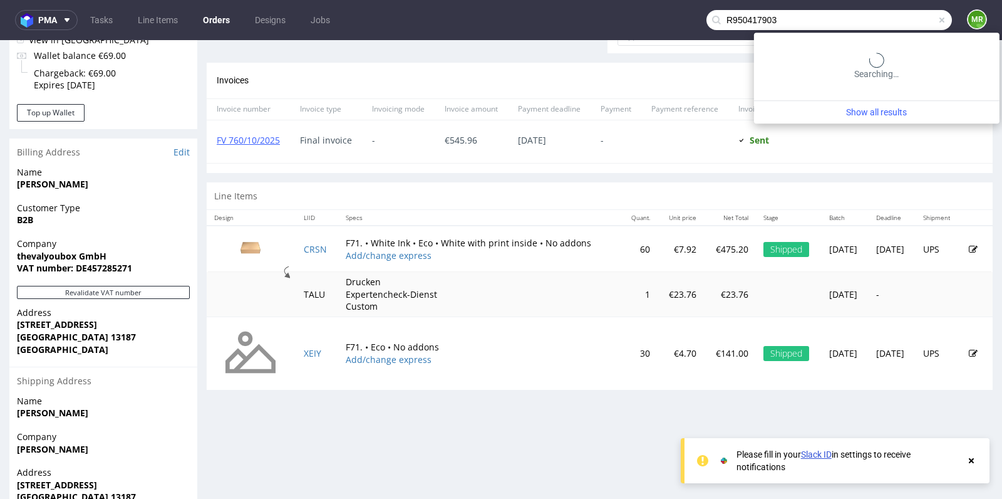
type input "R950417903"
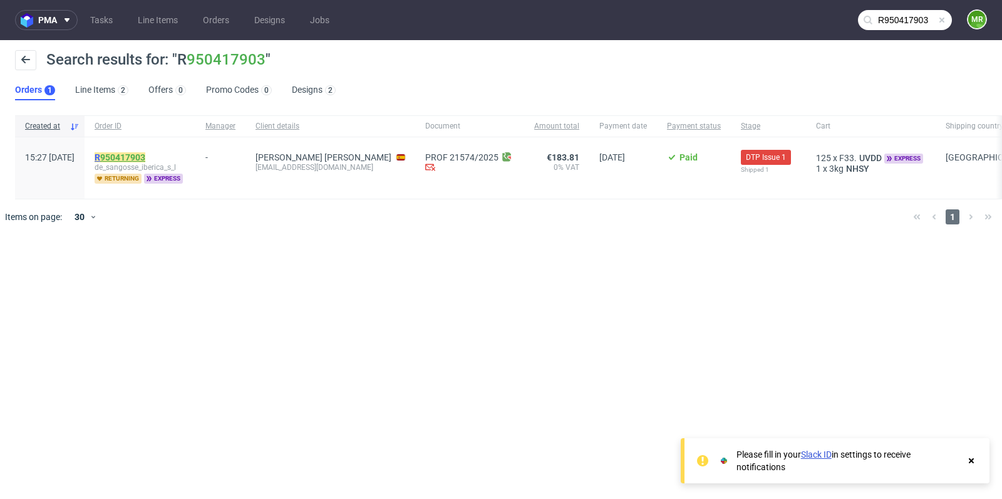
click at [145, 153] on link "950417903" at bounding box center [122, 157] width 45 height 10
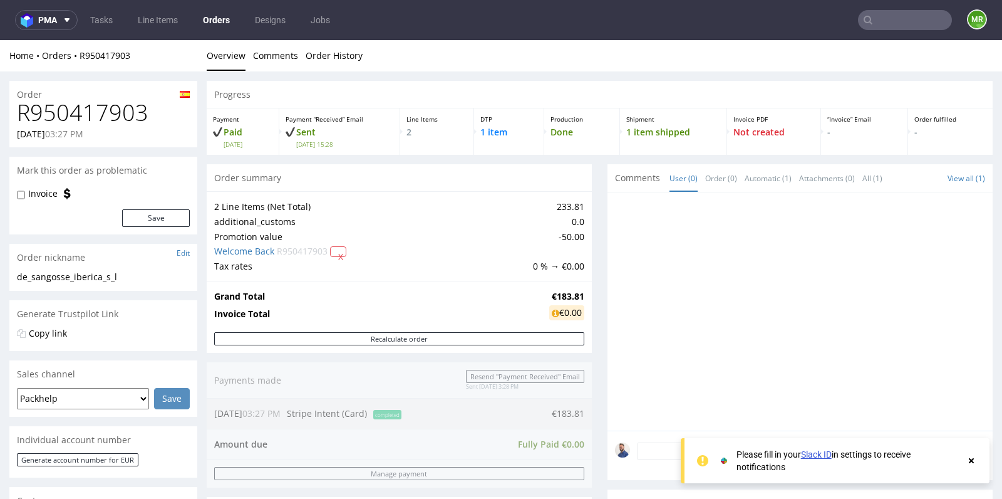
click at [596, 220] on div "Progress Payment Paid Tue 07 Oct Payment “Received” Email Sent Tue 7 Oct 15:28 …" at bounding box center [600, 444] width 786 height 727
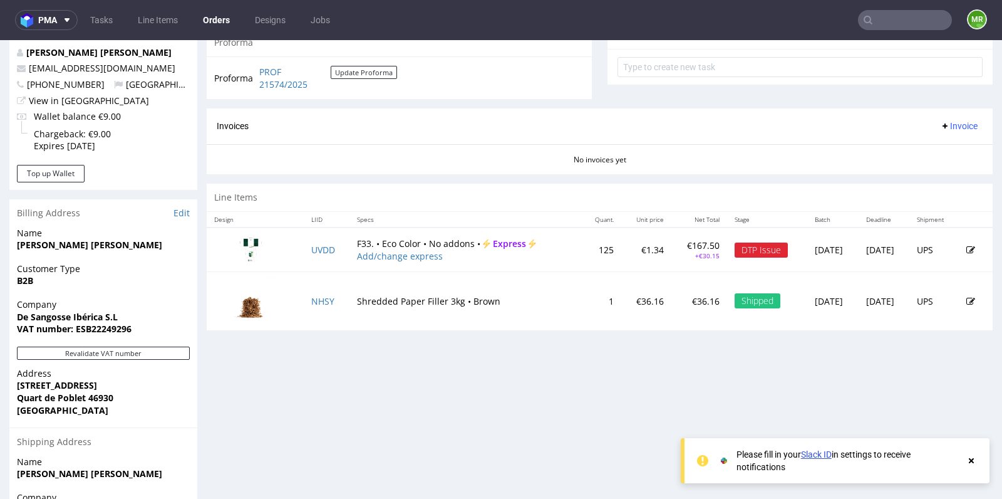
scroll to position [473, 0]
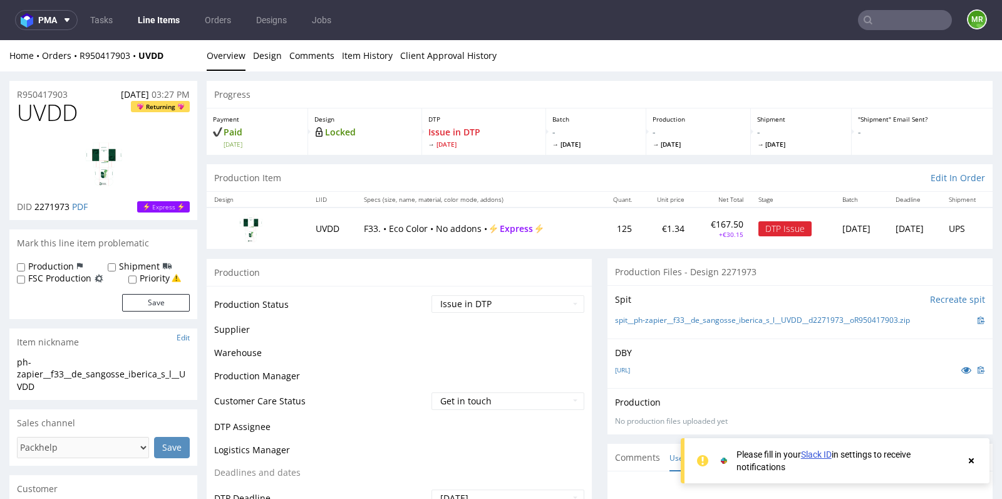
scroll to position [3, 0]
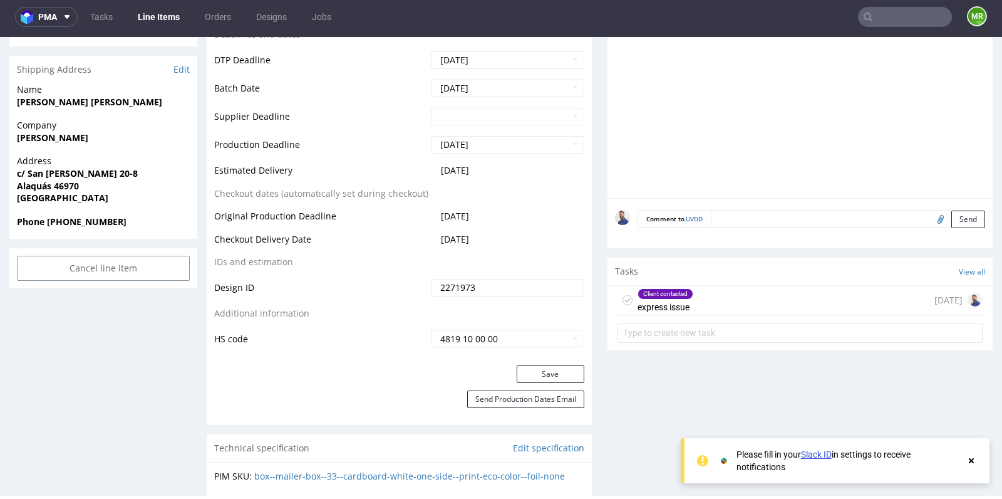
scroll to position [529, 0]
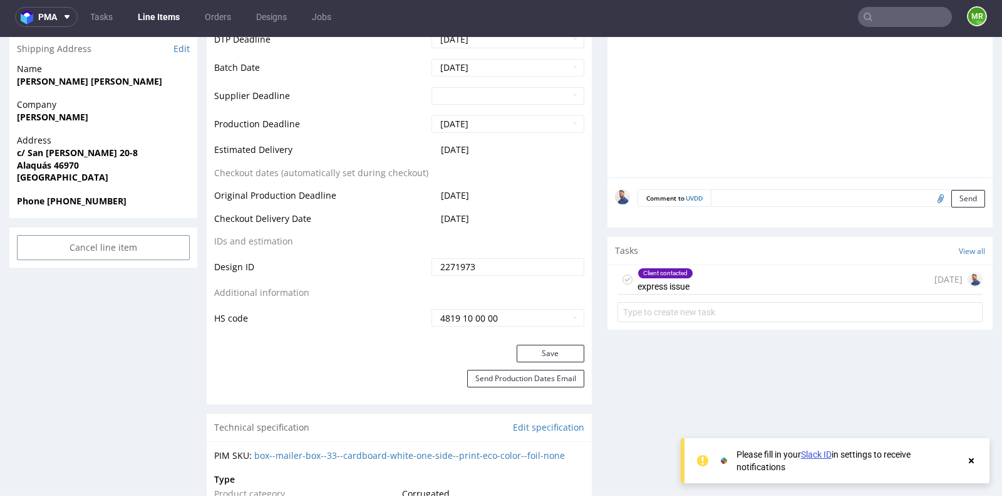
click at [699, 272] on div "Client contacted express issue 8 days ago" at bounding box center [800, 279] width 365 height 29
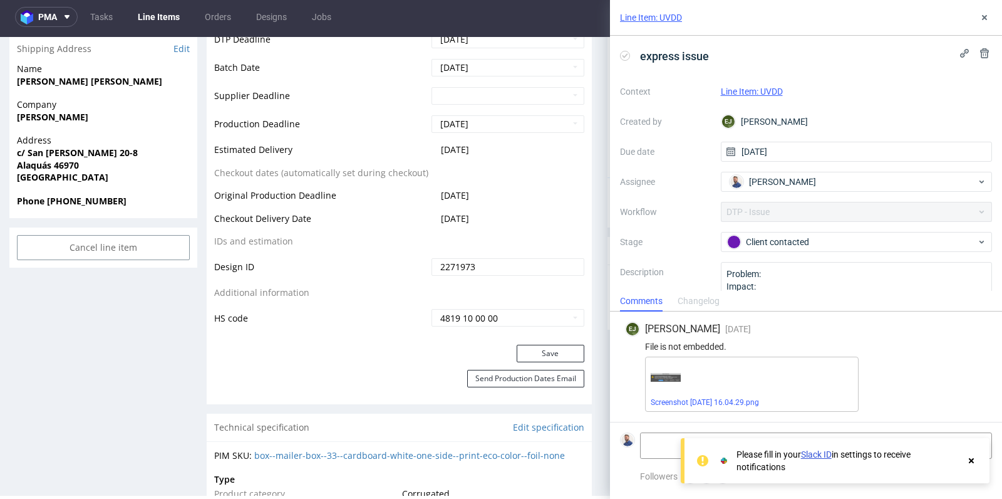
click at [972, 462] on use at bounding box center [971, 460] width 5 height 5
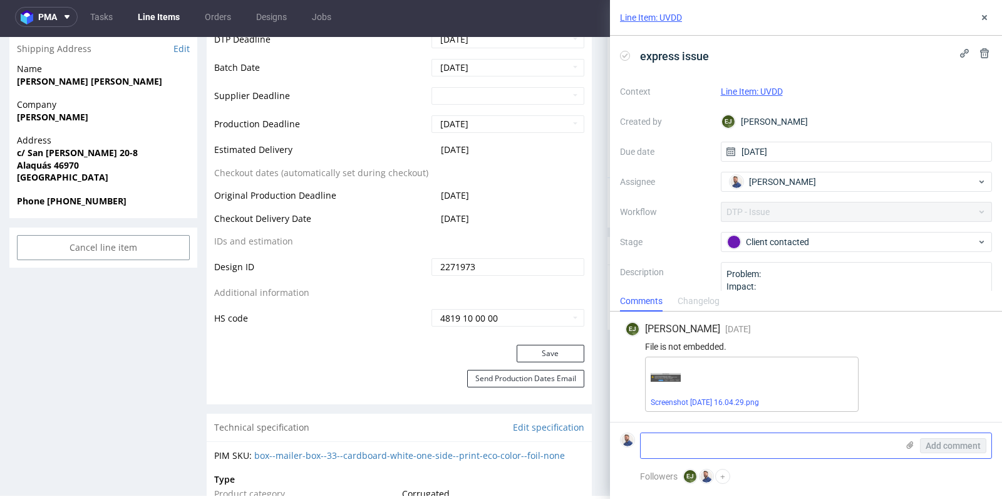
click at [838, 442] on textarea at bounding box center [769, 445] width 257 height 25
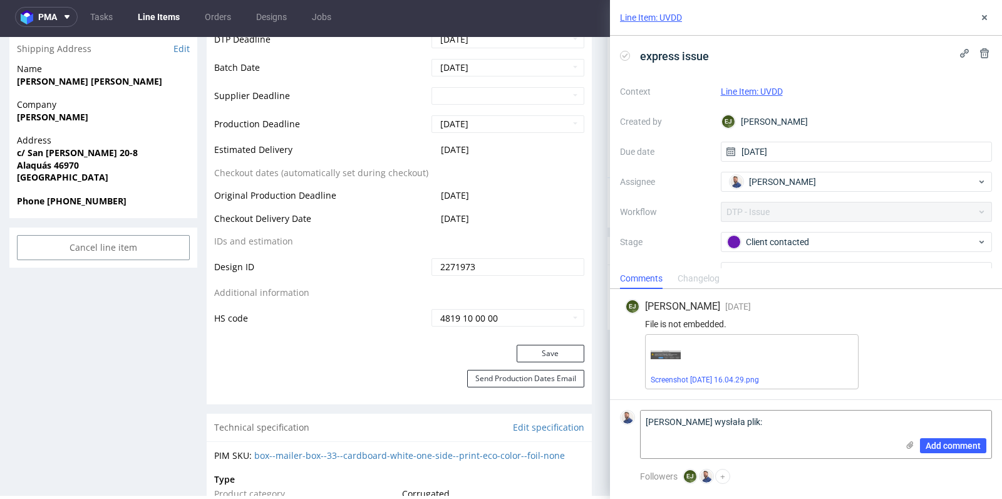
paste textarea "https://owncloud.dsgroupes.net/index.php/s/T3P8Qkd6PPxuMVW/download"
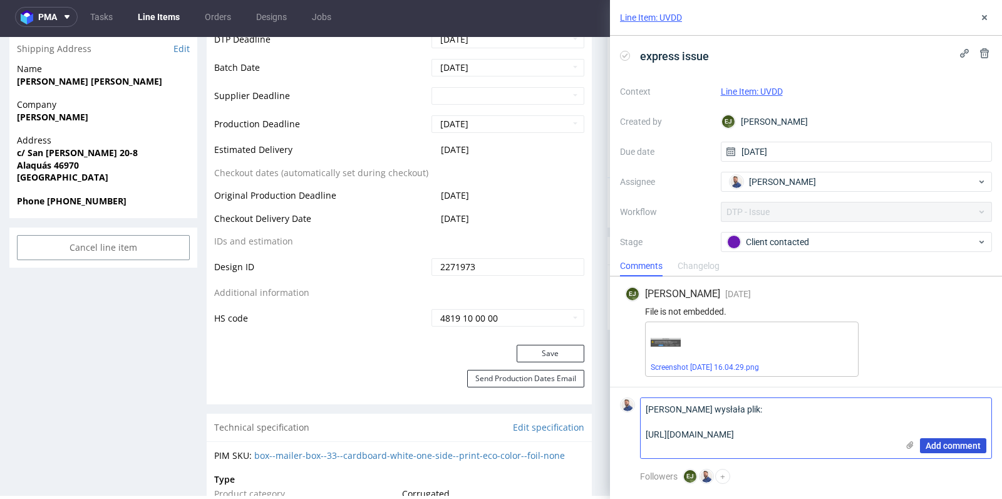
type textarea "Klientka wysłała plik: https://owncloud.dsgroupes.net/index.php/s/T3P8Qkd6PPxuM…"
click at [960, 445] on span "Add comment" at bounding box center [953, 445] width 55 height 9
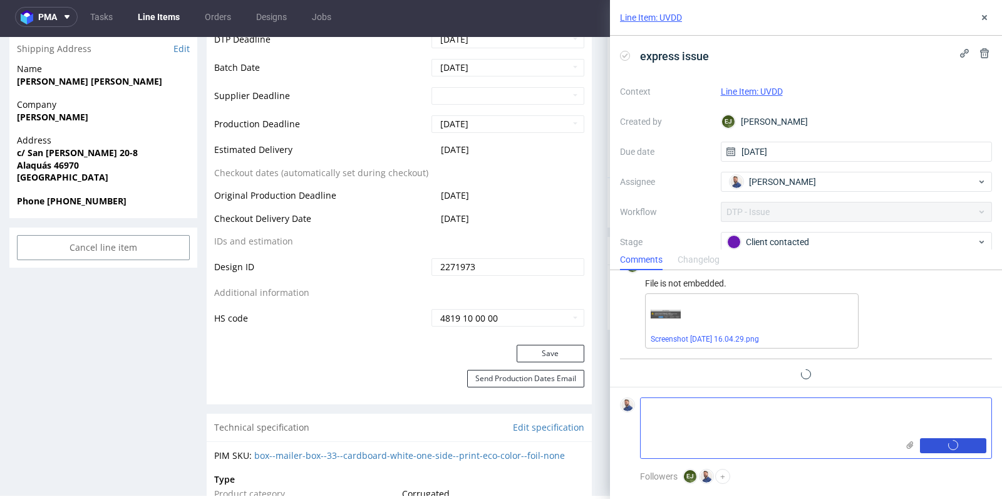
scroll to position [33, 0]
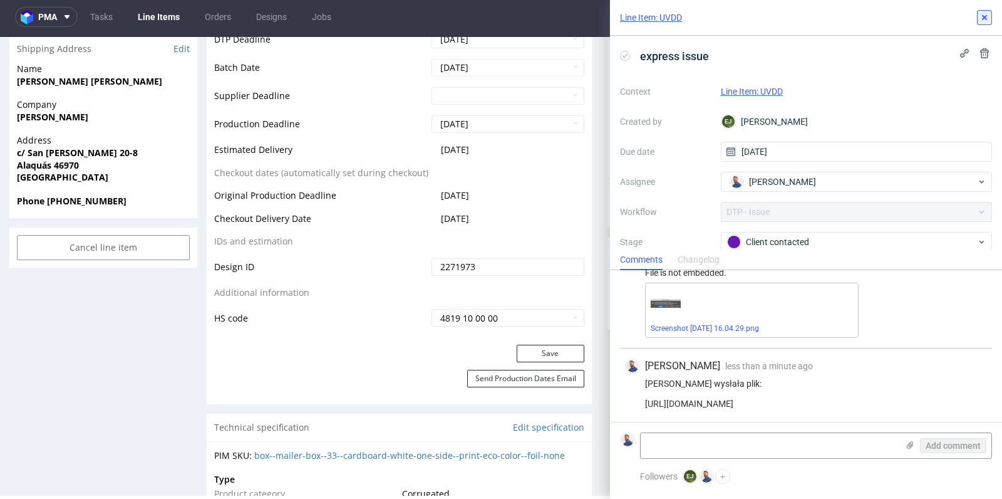
click at [987, 11] on button at bounding box center [984, 17] width 15 height 15
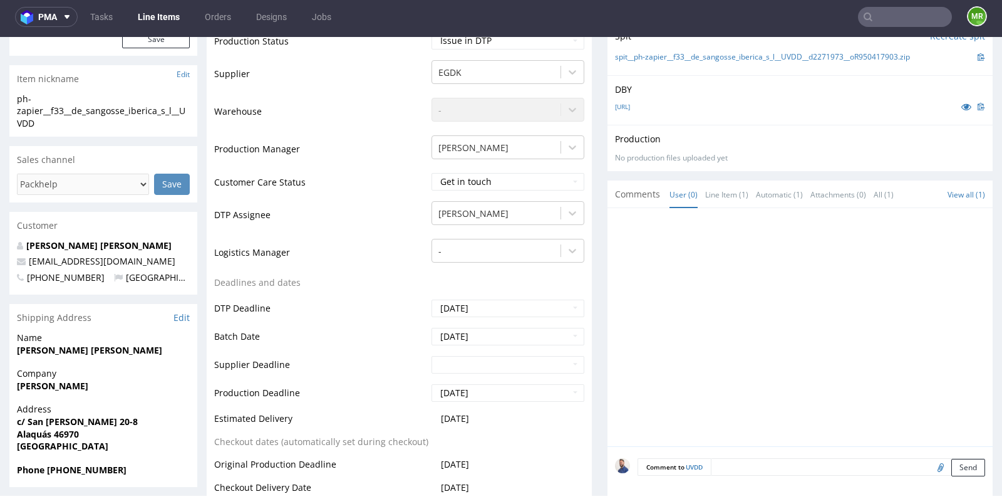
scroll to position [251, 0]
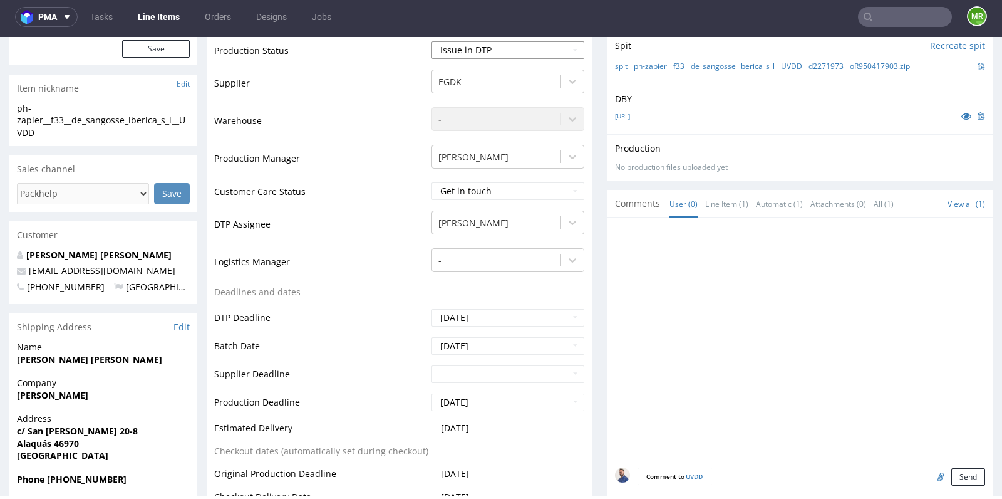
click at [567, 51] on select "Waiting for Artwork Waiting for Diecut Waiting for Mockup Waiting for DTP Waiti…" at bounding box center [508, 50] width 153 height 18
select select "back_for_dtp"
click at [584, 128] on div "Production Status Waiting for Artwork Waiting for Diecut Waiting for Mockup Wai…" at bounding box center [399, 327] width 385 height 591
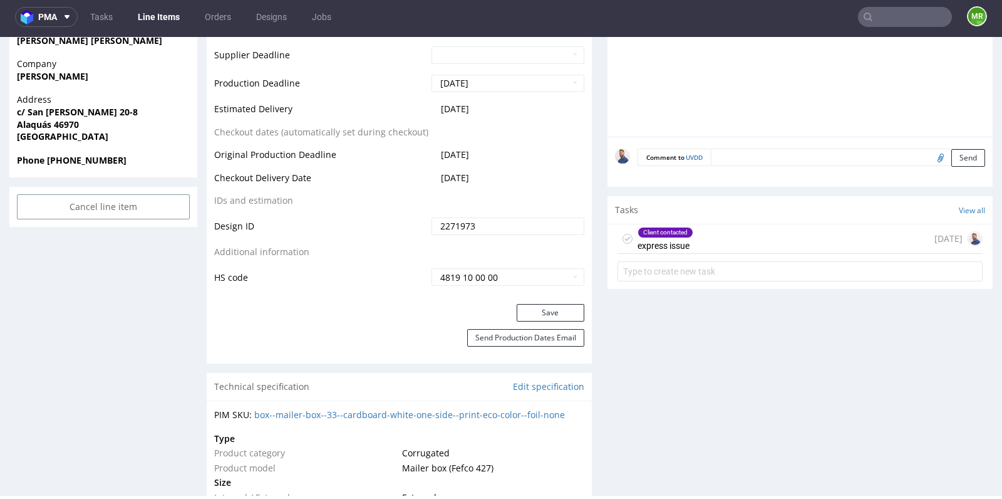
scroll to position [584, 0]
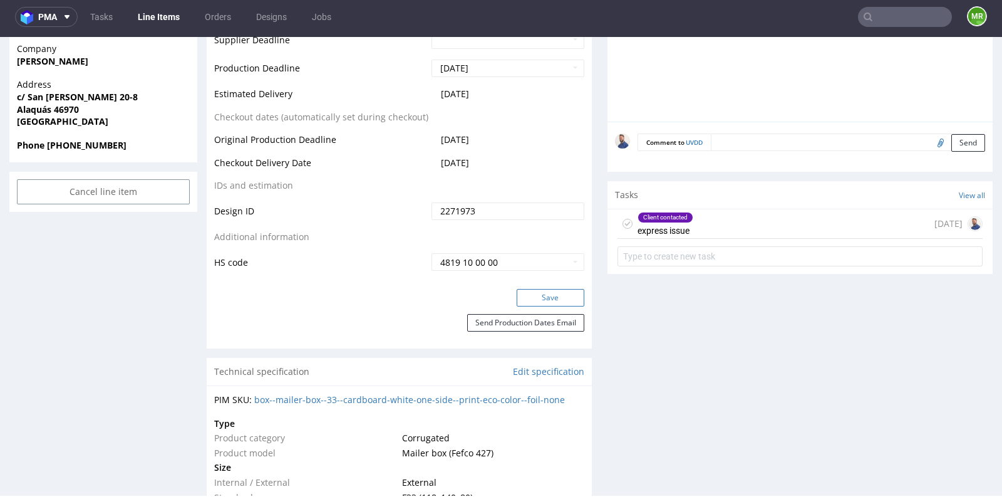
click at [541, 301] on button "Save" at bounding box center [551, 298] width 68 height 18
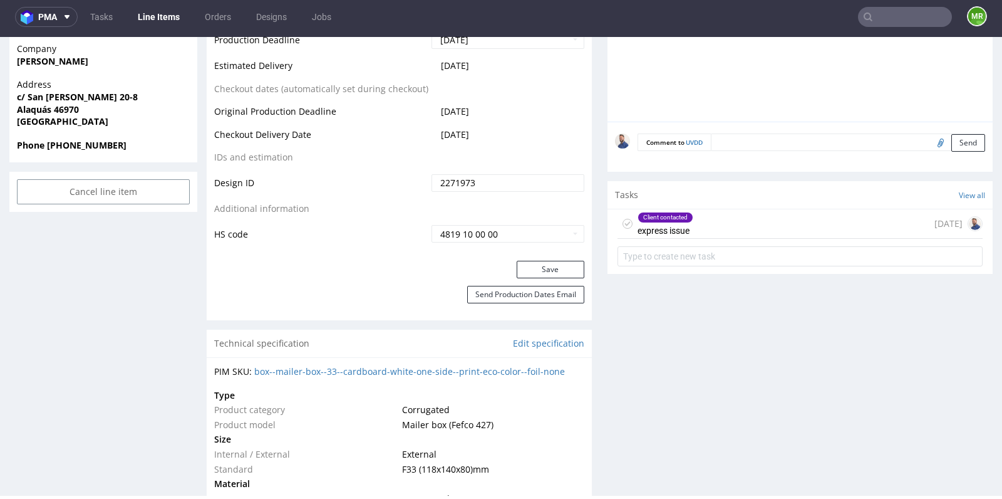
click at [899, 16] on input "text" at bounding box center [905, 17] width 94 height 20
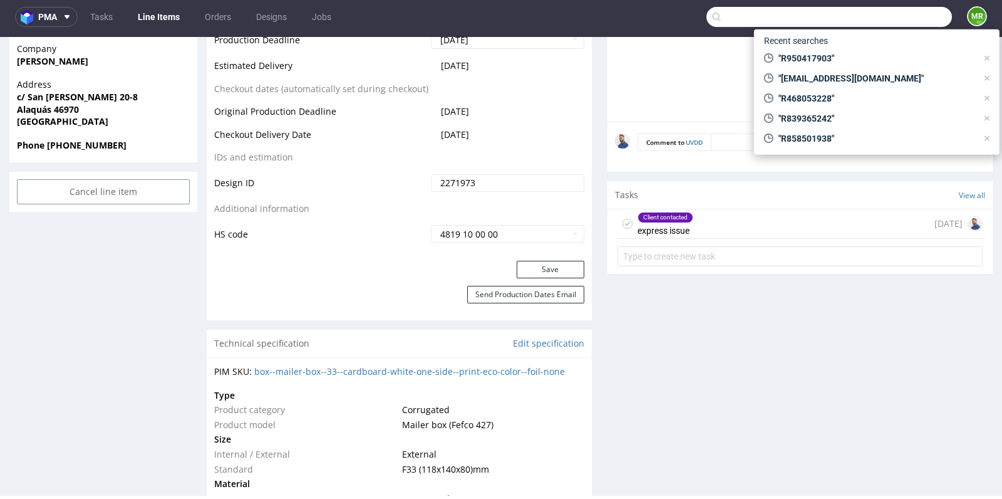
paste input "GSPT268178"
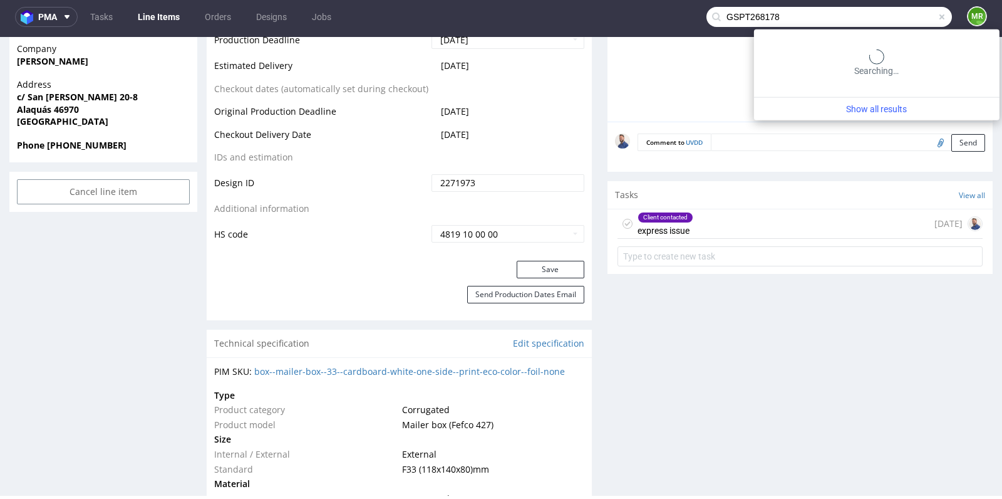
type input "GSPT268178"
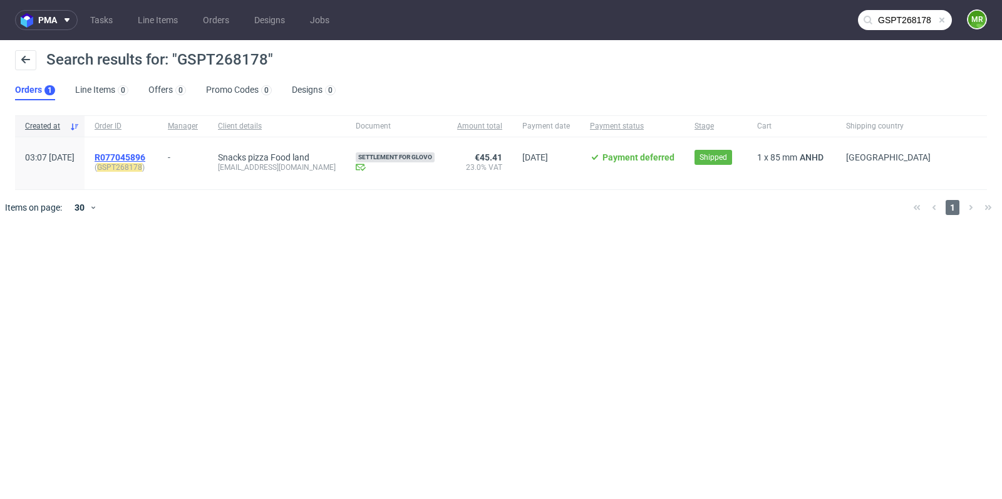
click at [145, 153] on span "R077045896" at bounding box center [120, 157] width 51 height 10
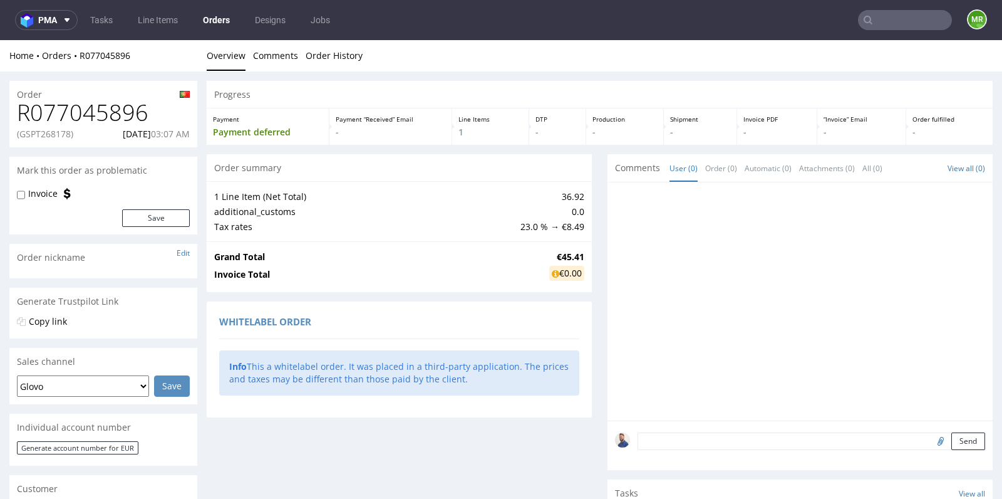
click at [608, 167] on div "Comments User (0) Order (0) Automatic (0) Attachments (0) All (0) View all (0)" at bounding box center [800, 168] width 385 height 28
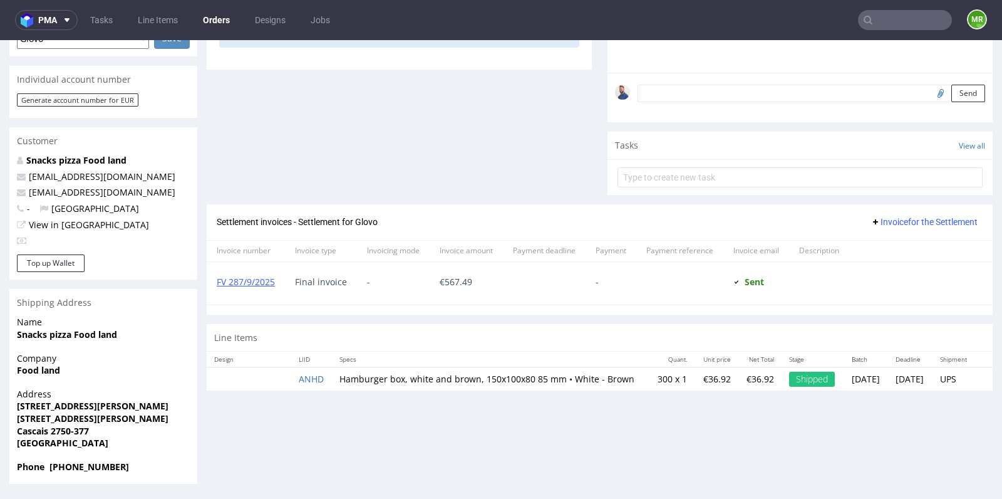
scroll to position [3, 0]
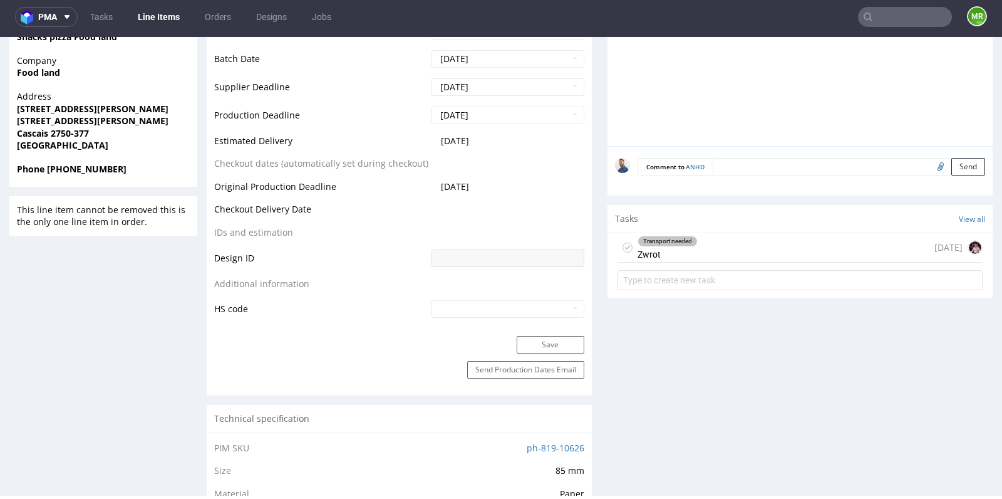
scroll to position [501, 0]
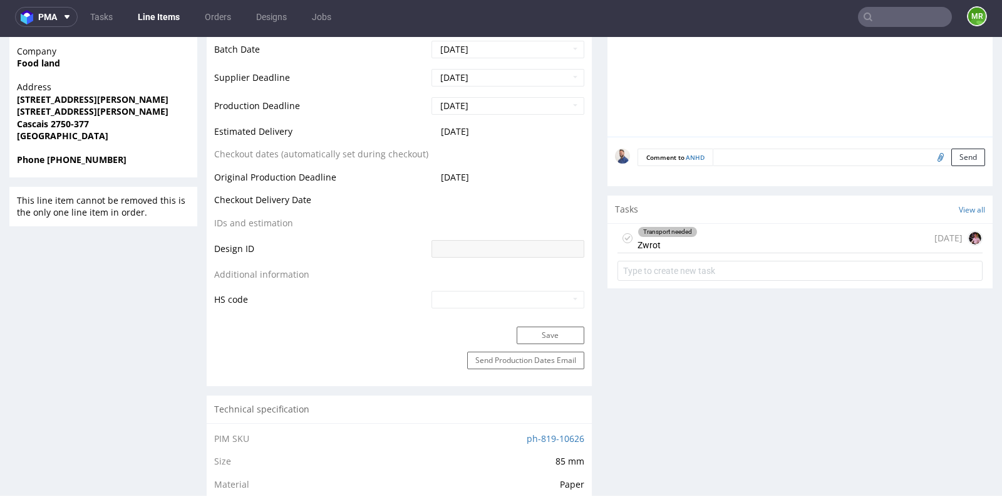
click at [759, 249] on div "Transport needed Zwrot 23 days ago" at bounding box center [800, 238] width 365 height 29
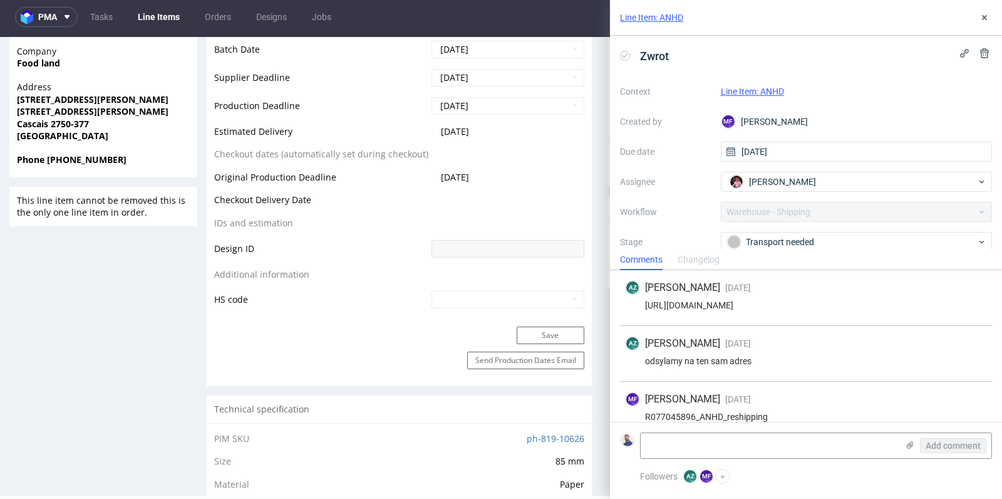
scroll to position [68, 0]
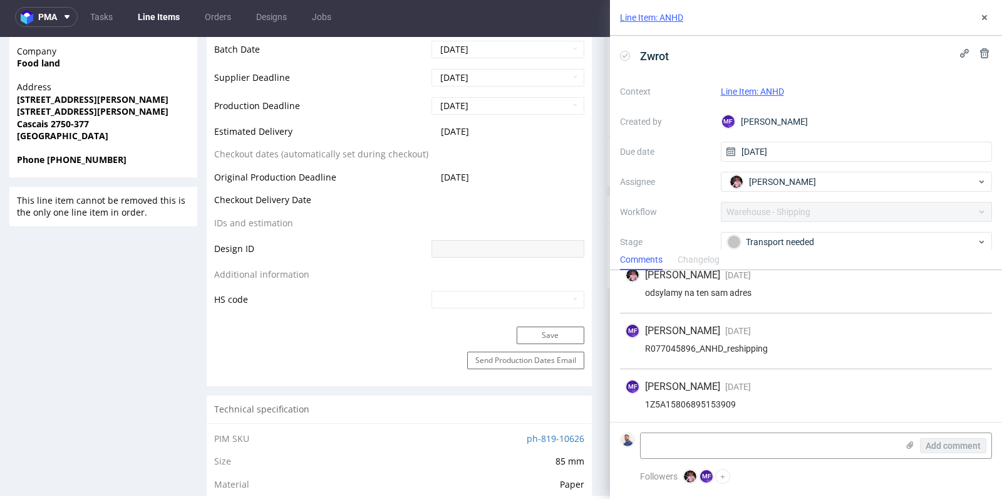
click at [700, 399] on div "1Z5A15806895153909" at bounding box center [806, 404] width 362 height 10
copy div "1Z5A15806895153909"
click at [985, 17] on use at bounding box center [984, 17] width 5 height 5
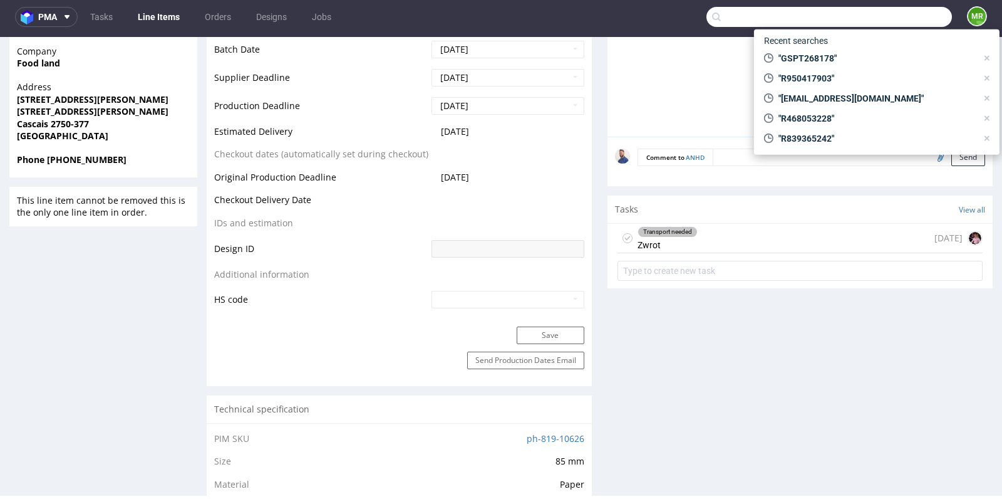
click at [908, 24] on input "text" at bounding box center [830, 17] width 246 height 20
paste input "R052650919"
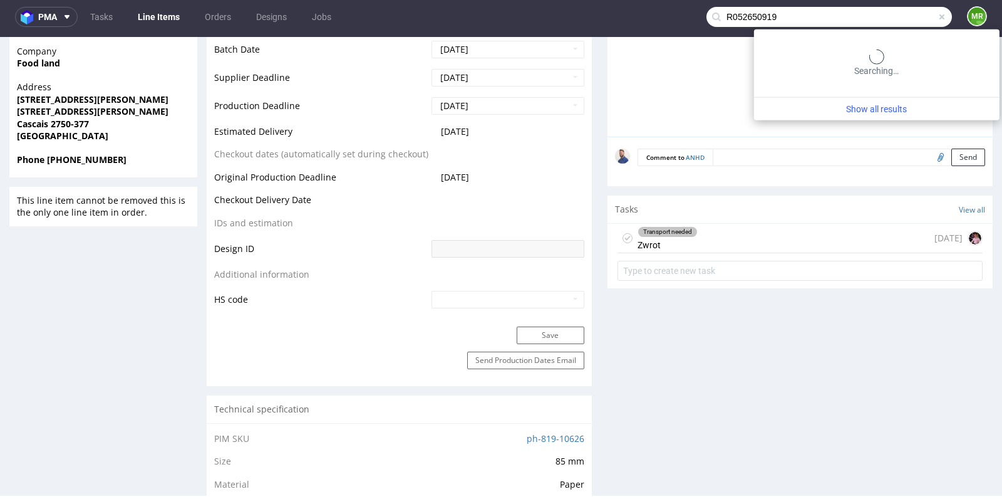
type input "R052650919"
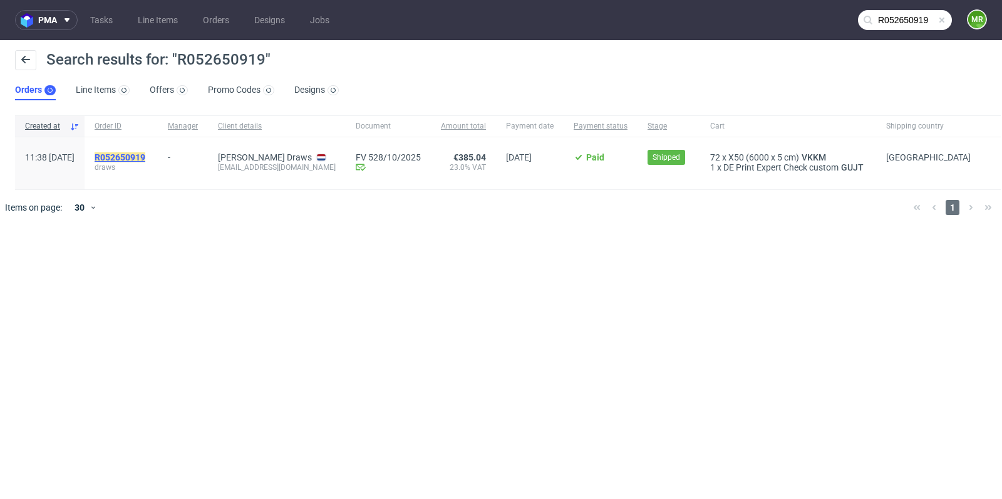
click at [138, 157] on mark "R052650919" at bounding box center [120, 157] width 51 height 10
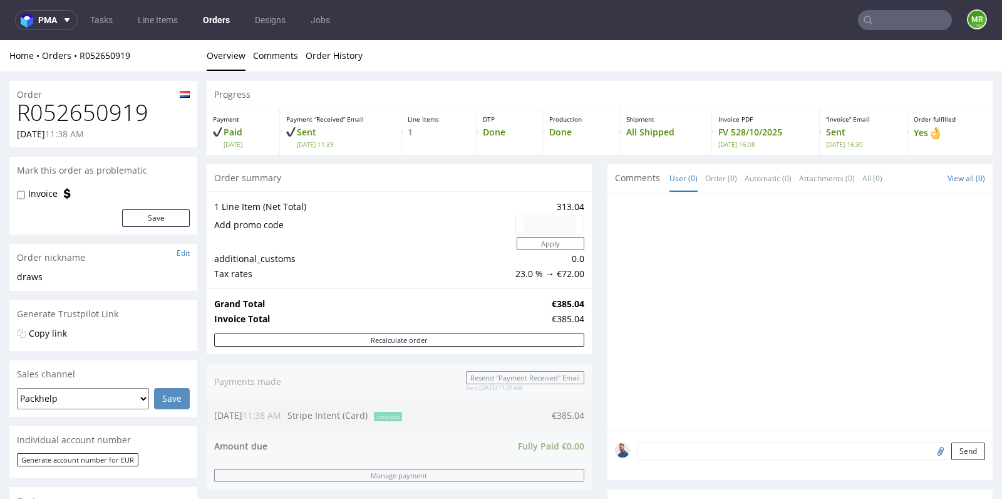
click at [584, 167] on div "Order summary" at bounding box center [399, 178] width 385 height 28
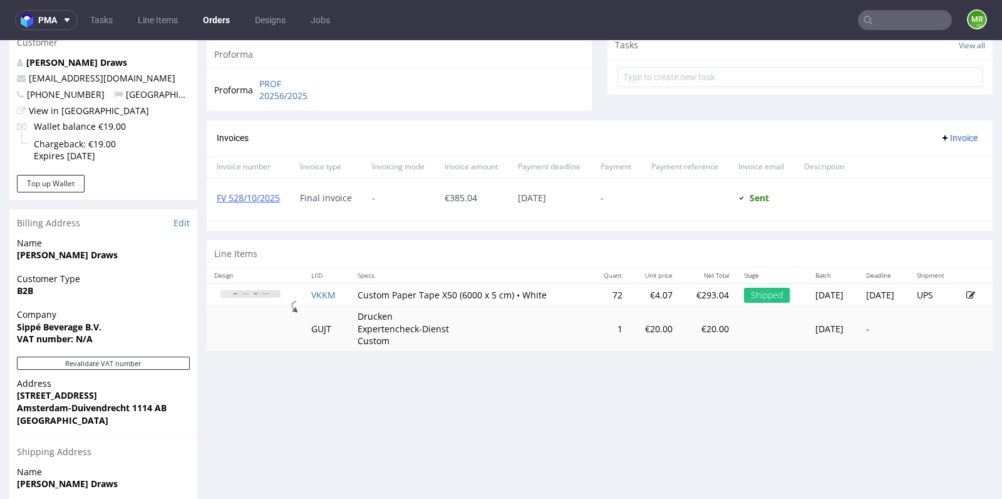
scroll to position [473, 0]
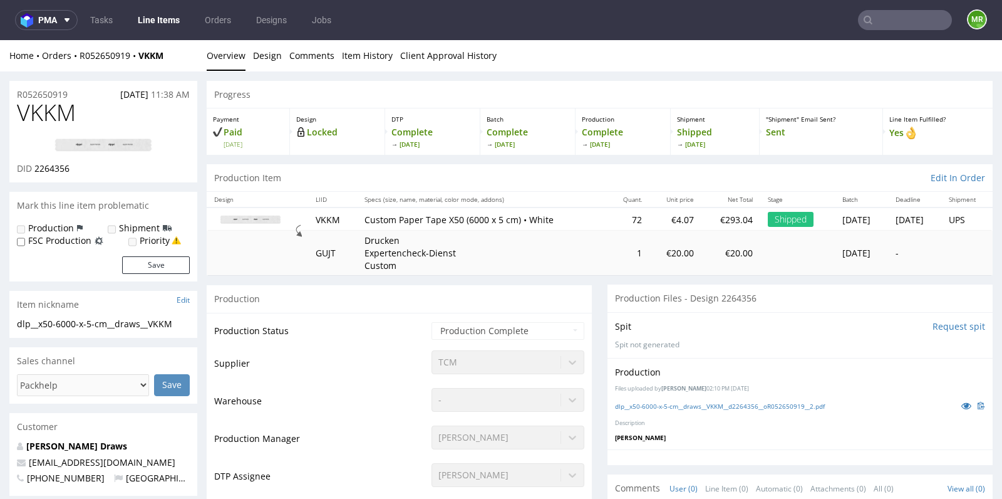
click at [190, 160] on div "VKKM DID 2264356" at bounding box center [103, 141] width 188 height 82
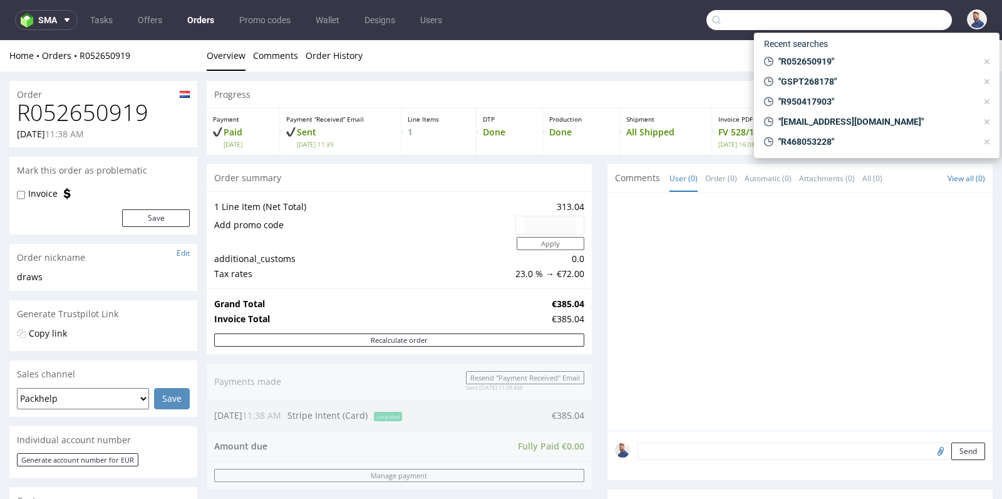
click at [889, 13] on input "text" at bounding box center [830, 20] width 246 height 20
paste input "sara@againstgravity.pl"
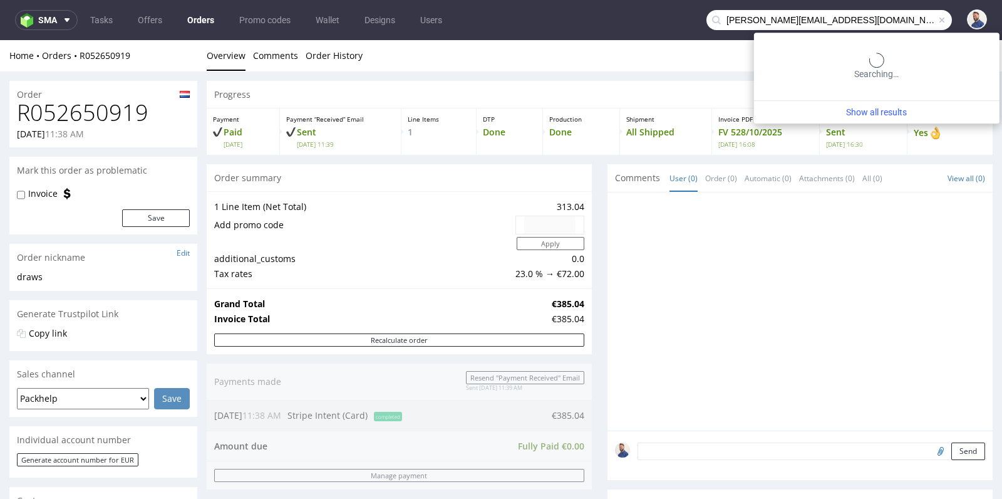
type input "sara@againstgravity.pl"
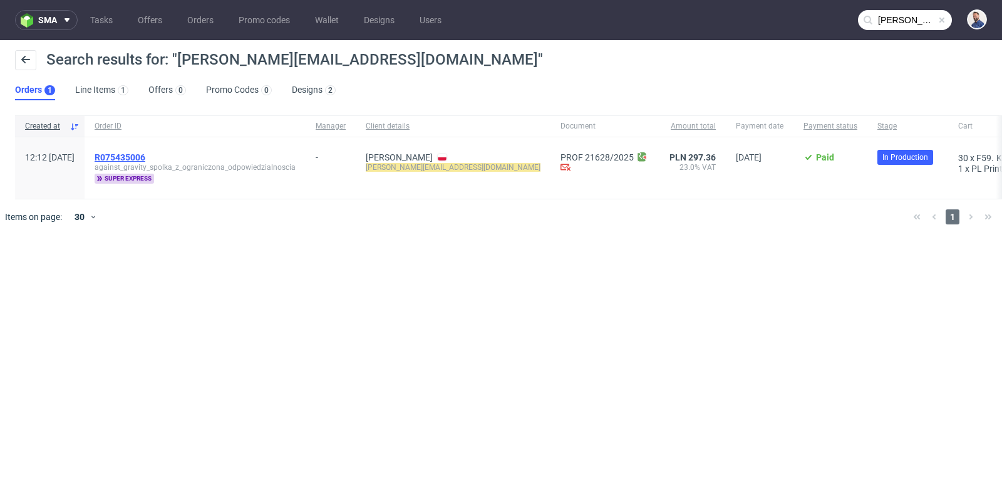
click at [145, 152] on span "R075435006" at bounding box center [120, 157] width 51 height 10
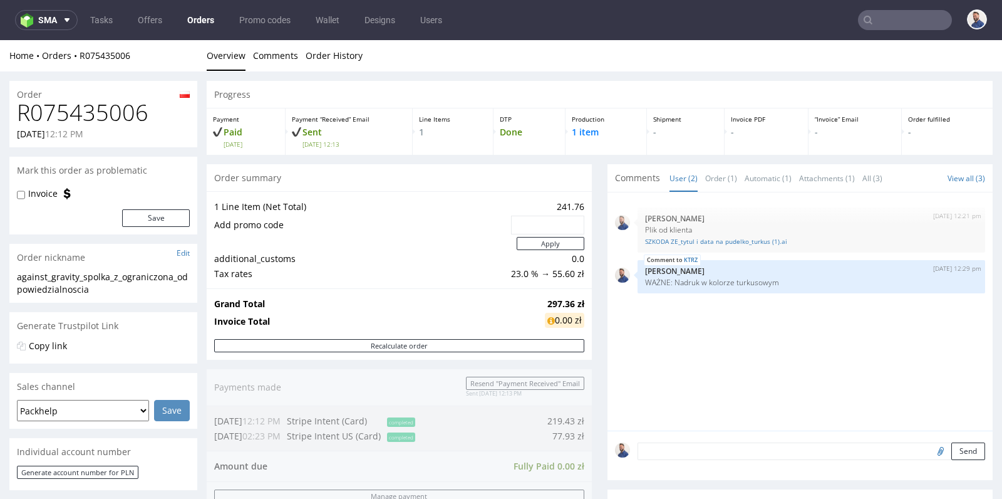
click at [576, 199] on td "241.76" at bounding box center [546, 206] width 76 height 15
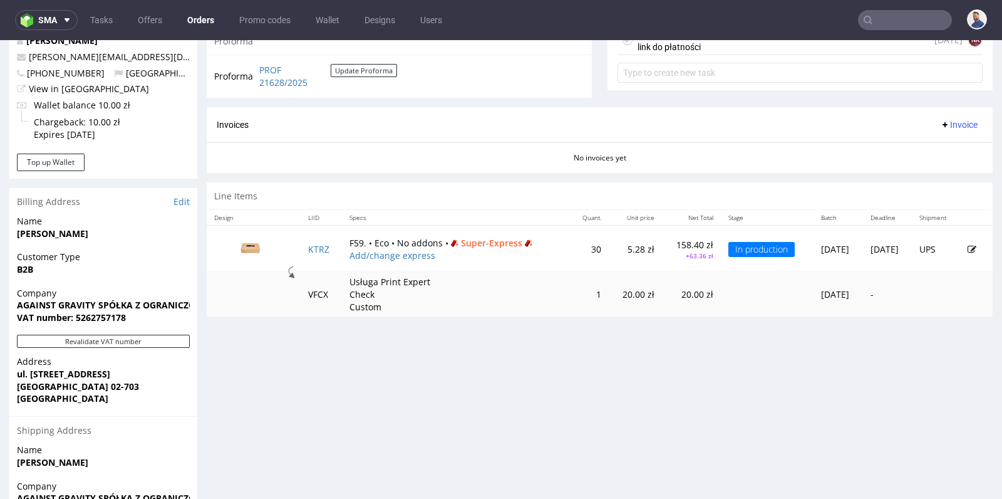
scroll to position [501, 0]
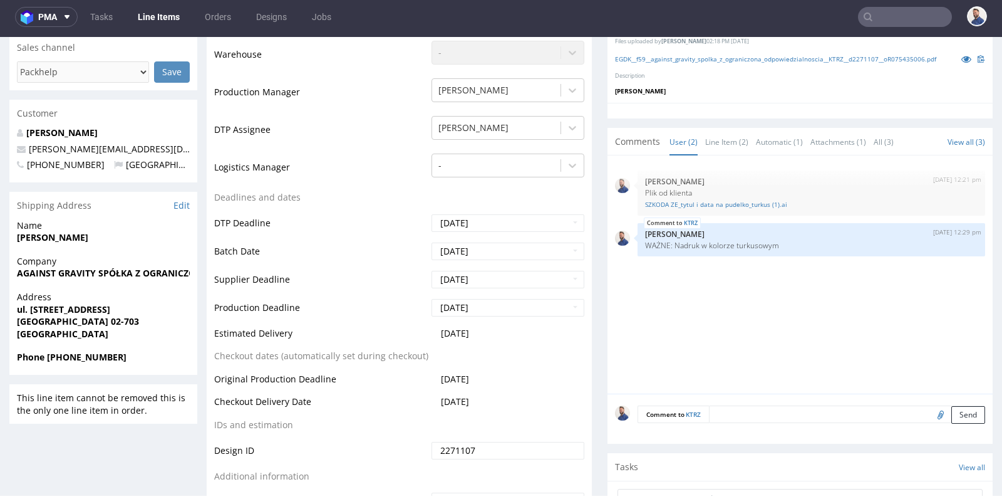
scroll to position [361, 0]
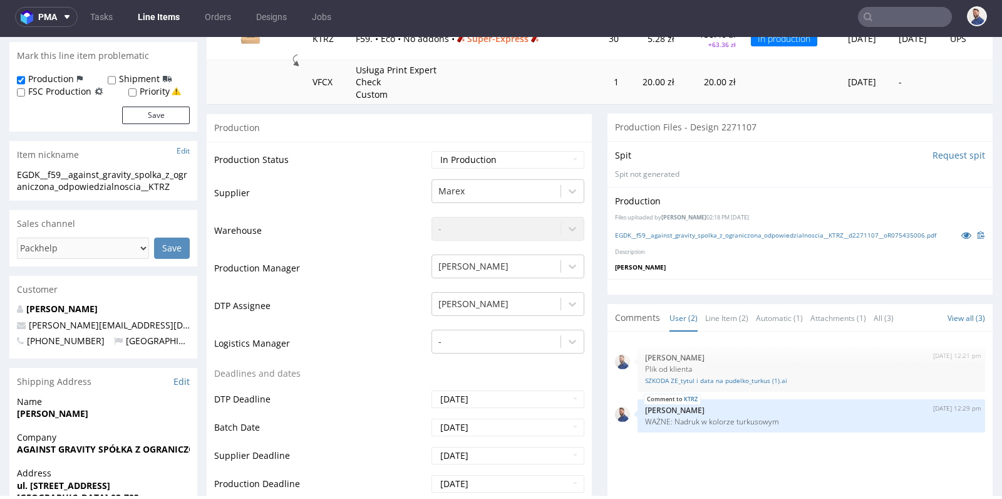
scroll to position [167, 0]
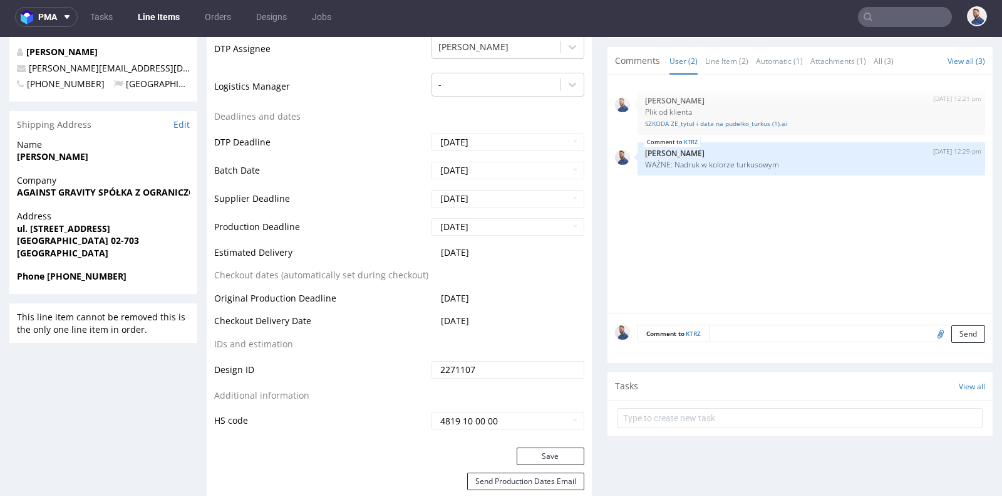
scroll to position [445, 0]
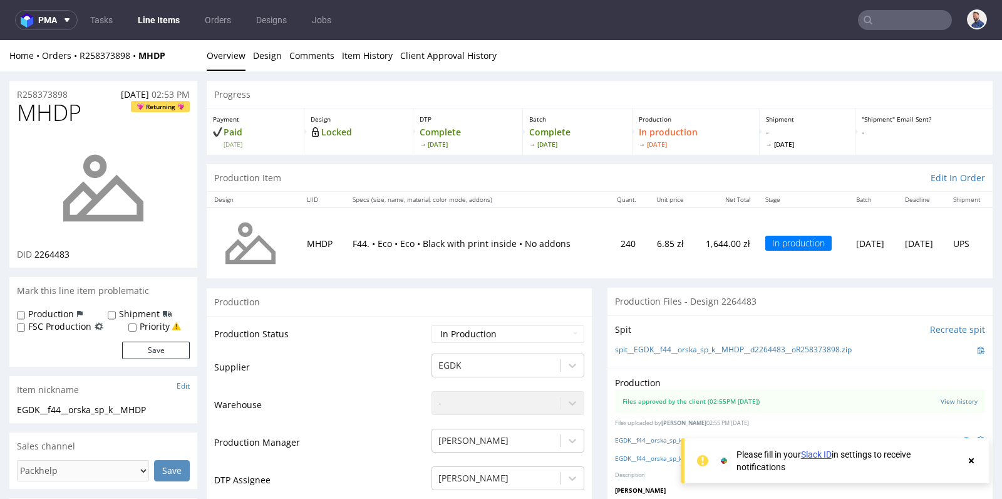
scroll to position [16, 0]
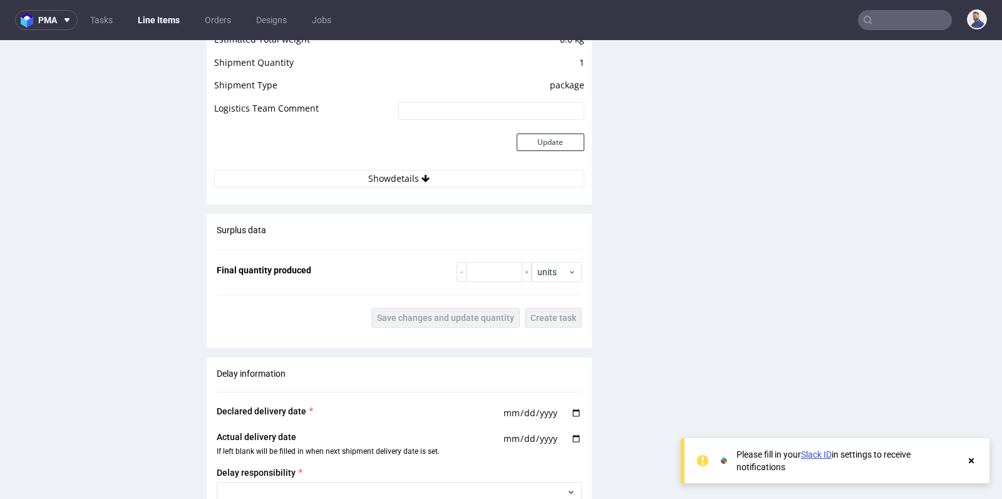
scroll to position [1392, 0]
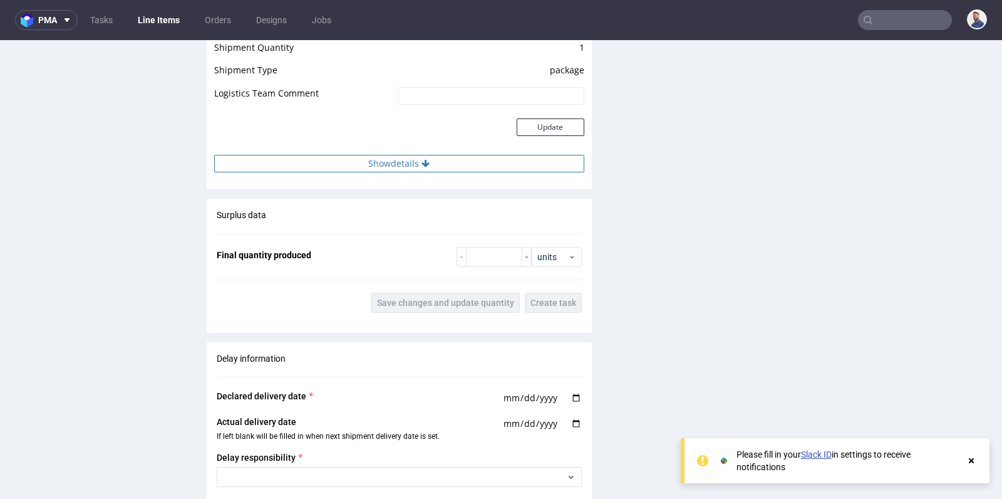
click at [388, 158] on button "Show details" at bounding box center [399, 164] width 370 height 18
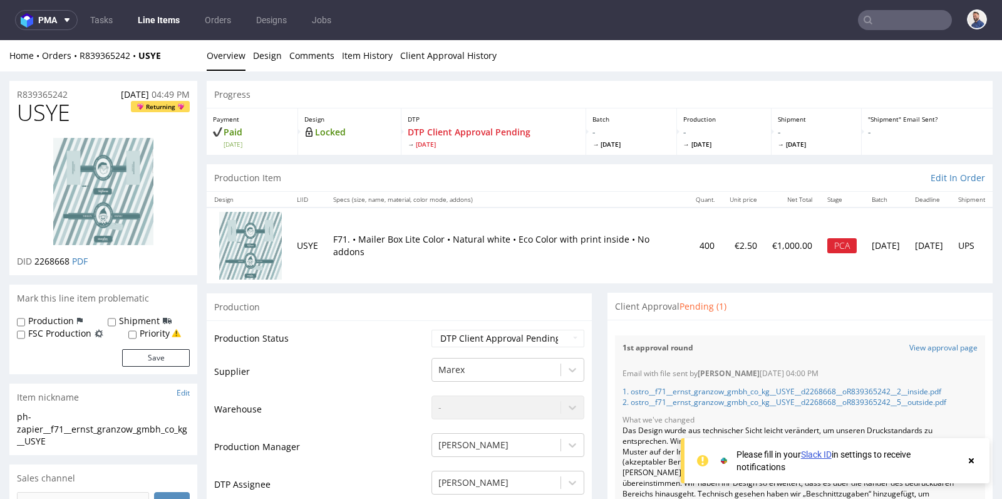
scroll to position [222, 0]
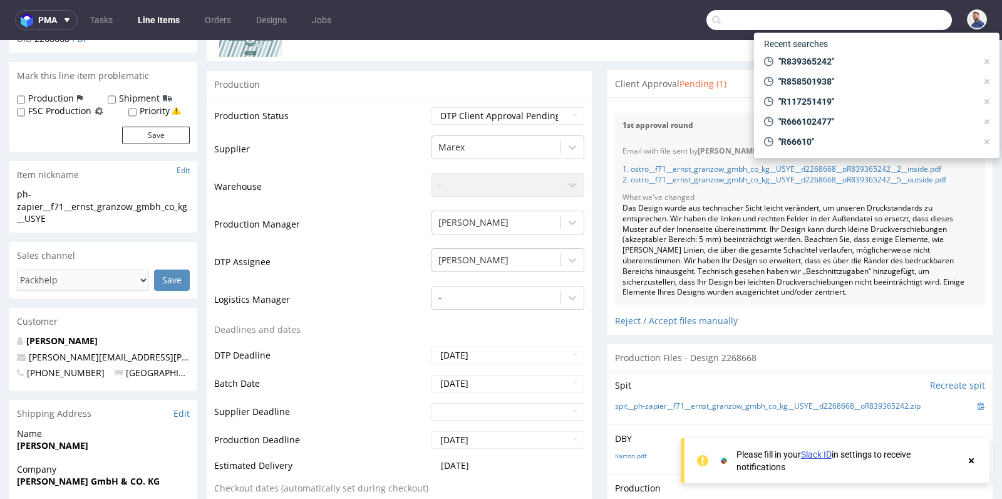
drag, startPoint x: 0, startPoint y: 0, endPoint x: 886, endPoint y: 17, distance: 885.8
click at [886, 17] on input "text" at bounding box center [830, 20] width 246 height 20
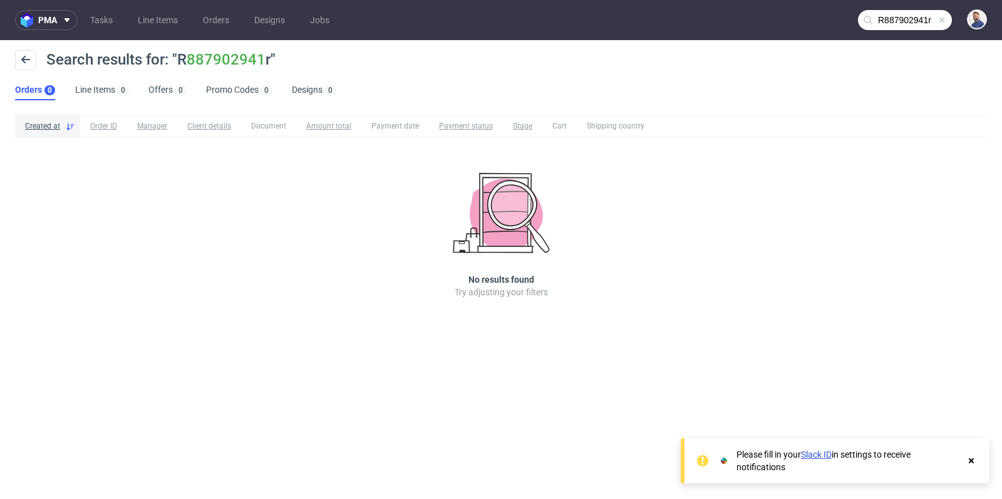
click at [899, 22] on input "R887902941r" at bounding box center [905, 20] width 94 height 20
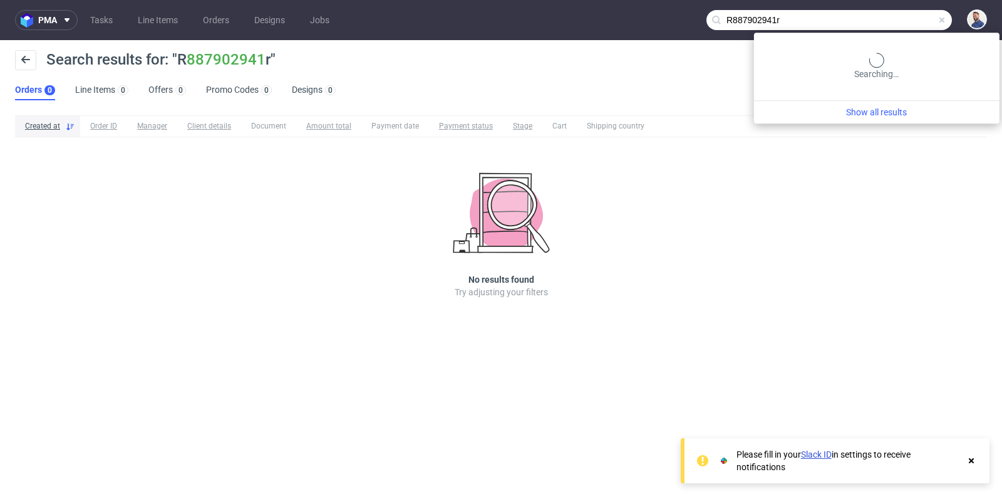
click at [899, 22] on input "R887902941r" at bounding box center [830, 20] width 246 height 20
type input "R887902941"
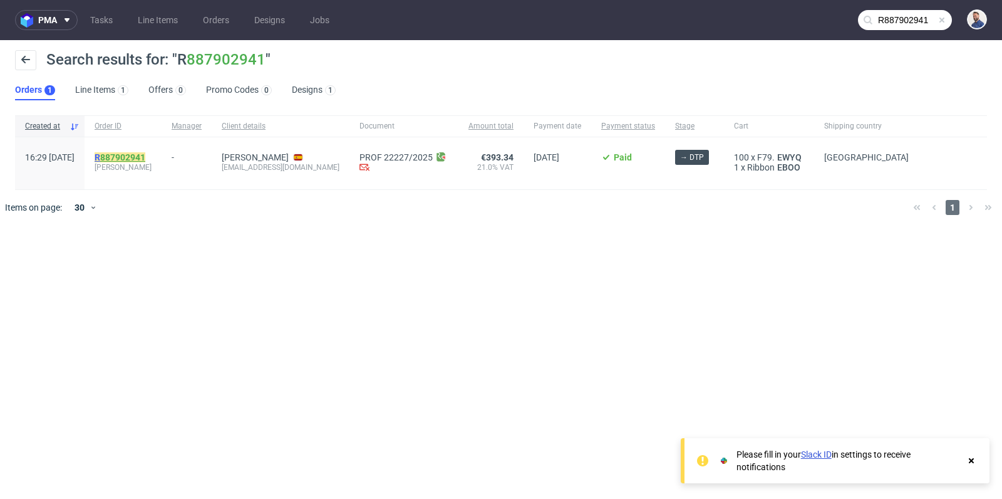
click at [139, 156] on link "887902941" at bounding box center [122, 157] width 45 height 10
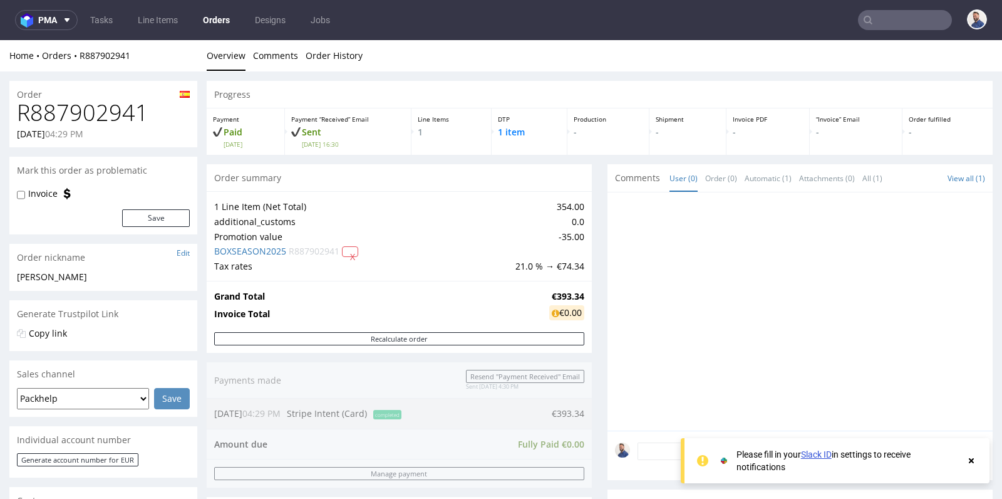
click at [608, 252] on div at bounding box center [800, 311] width 385 height 238
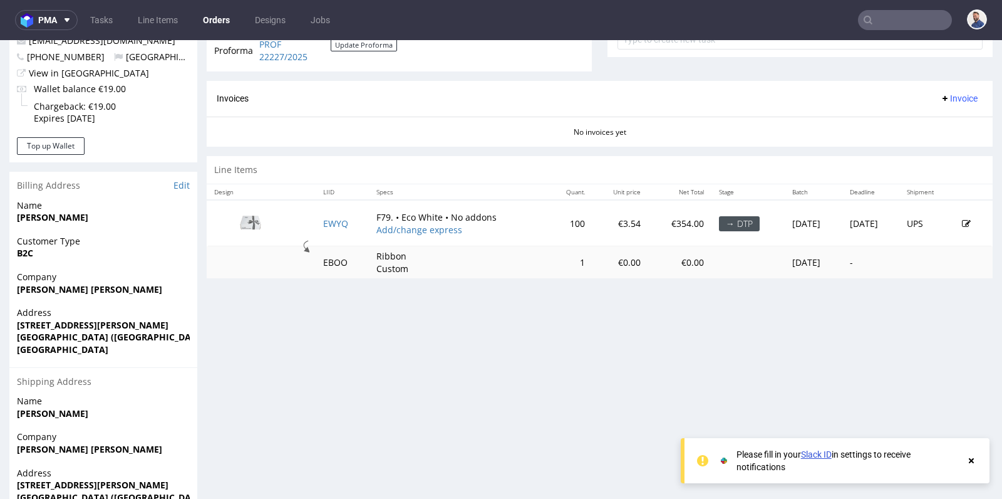
scroll to position [501, 0]
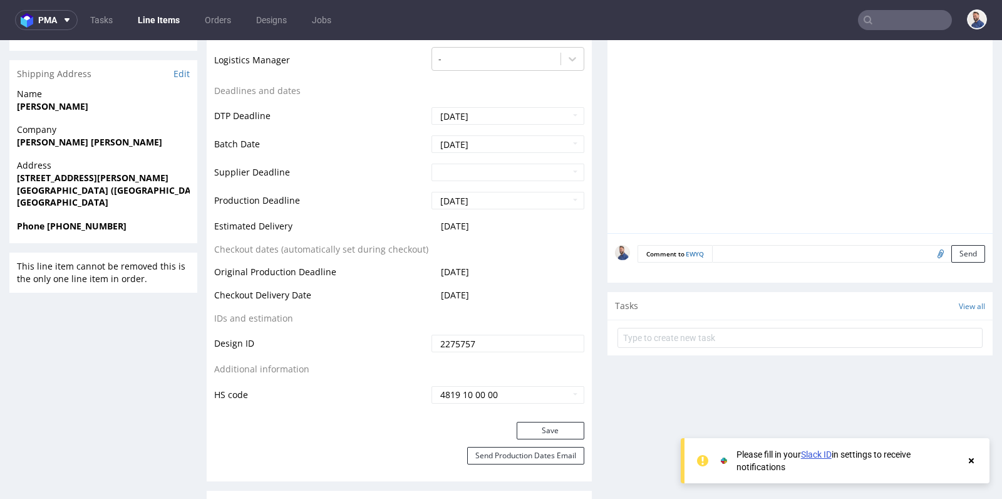
scroll to position [501, 0]
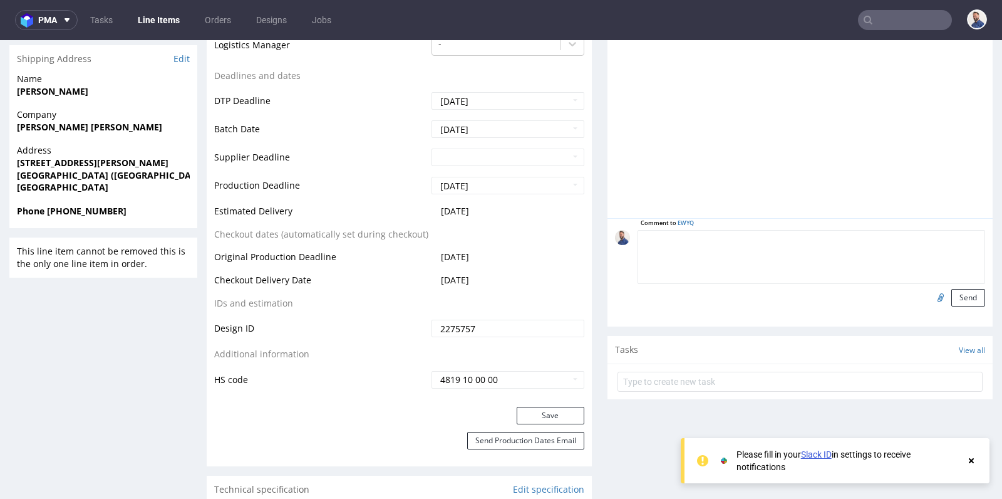
click at [742, 237] on textarea at bounding box center [812, 257] width 348 height 54
type textarea "[PERSON_NAME] chce zmienić kolor wstążki na różowy"
click at [969, 295] on button "Send" at bounding box center [968, 298] width 34 height 18
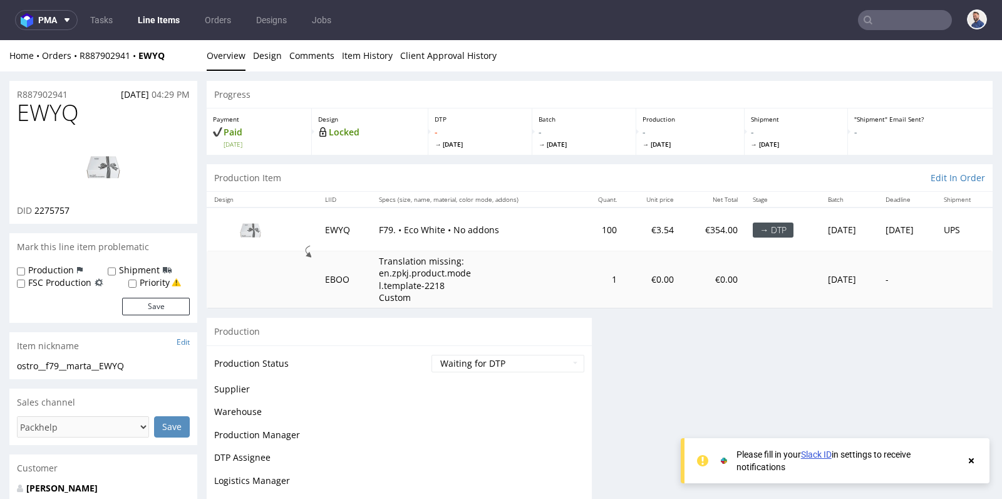
scroll to position [0, 0]
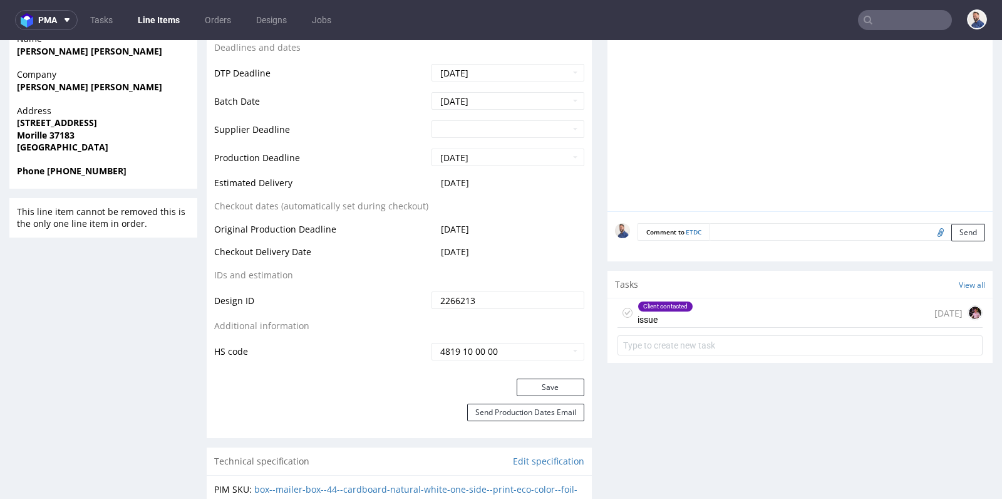
scroll to position [148, 0]
